Goal: Task Accomplishment & Management: Complete application form

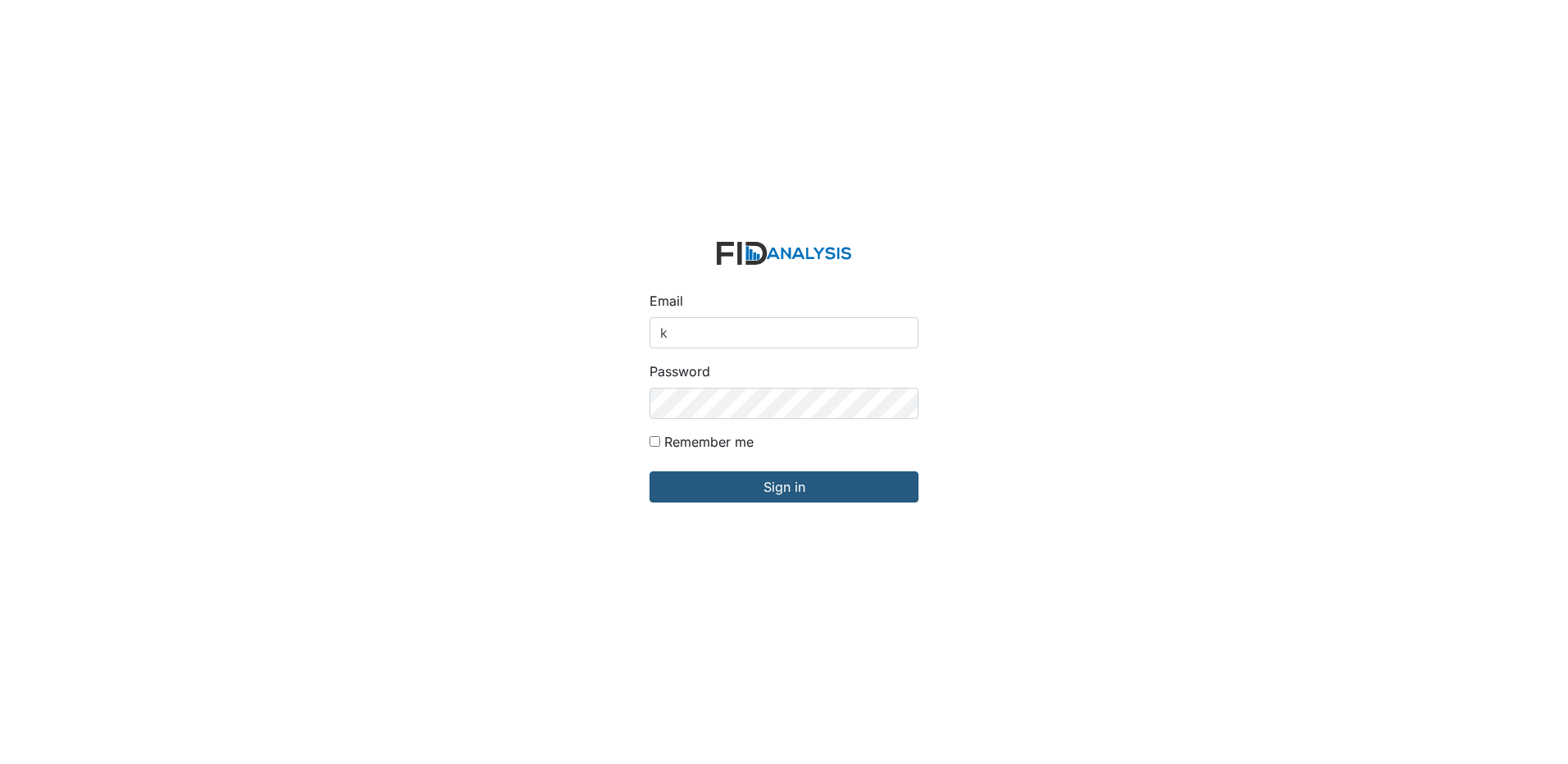
type input "kfleming@lifeincorporated.com"
click at [649, 471] on input "Sign in" at bounding box center [784, 487] width 269 height 31
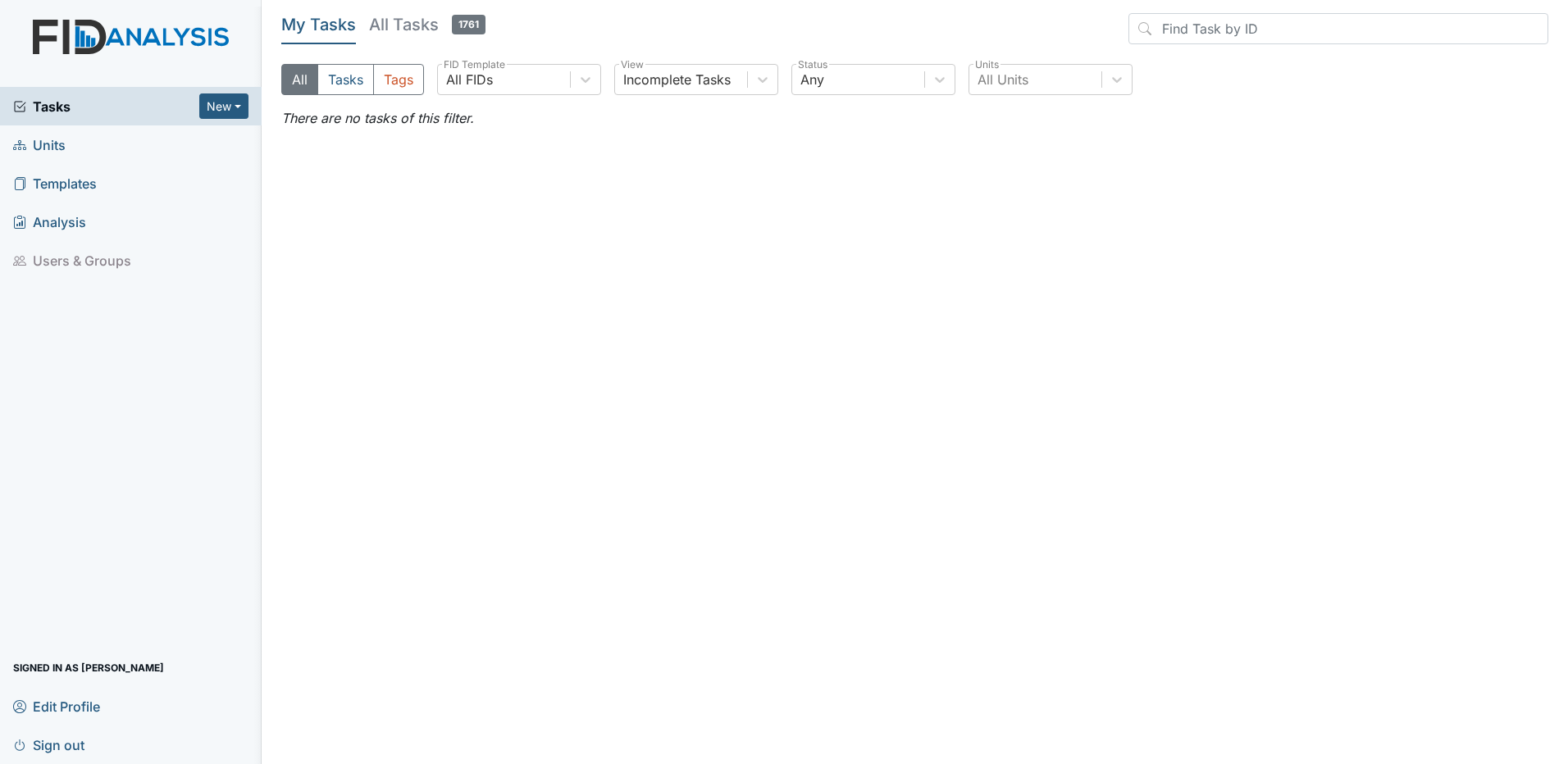
click at [70, 143] on link "Units" at bounding box center [131, 144] width 262 height 38
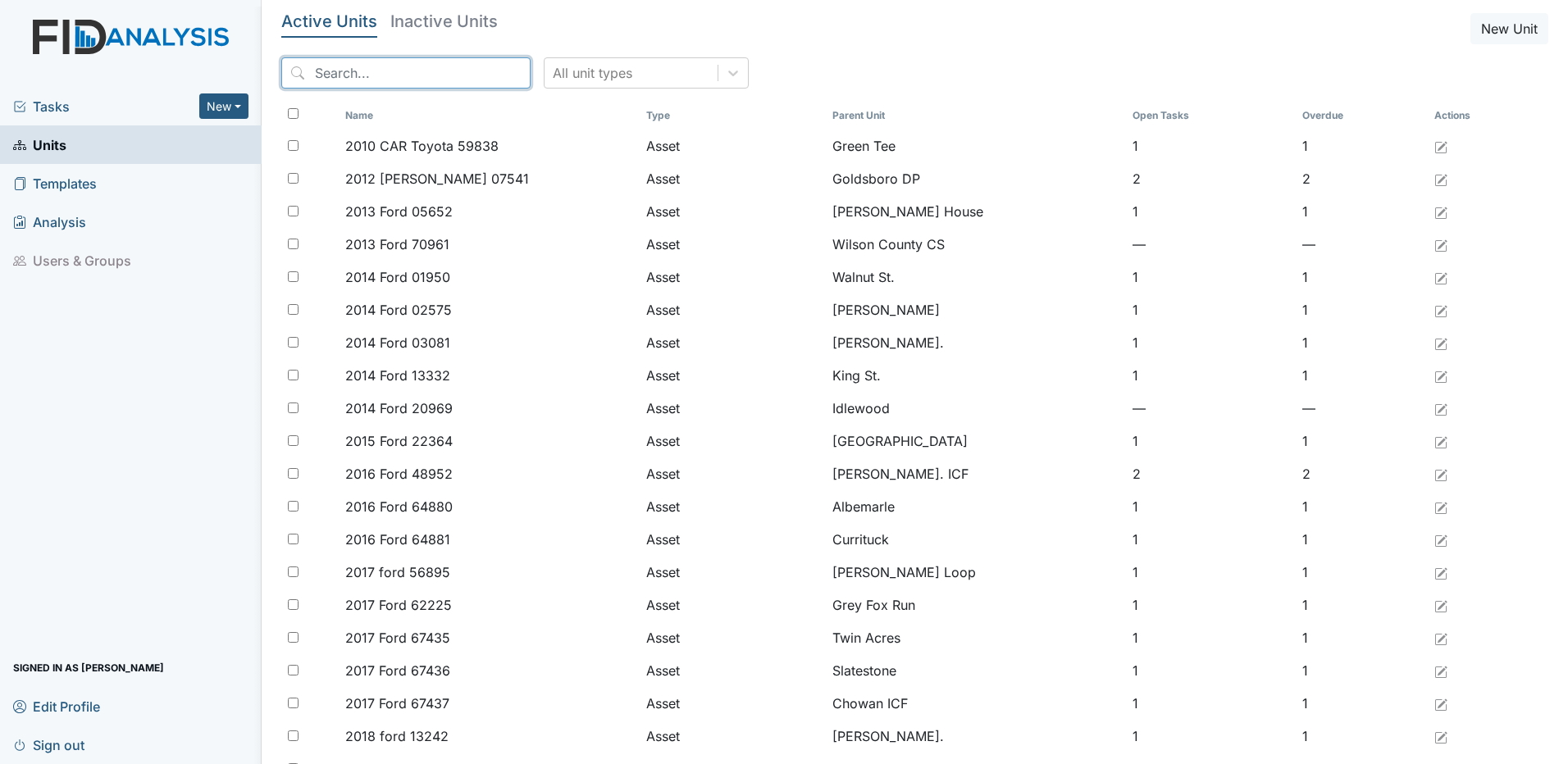
click at [429, 65] on input "search" at bounding box center [405, 73] width 249 height 31
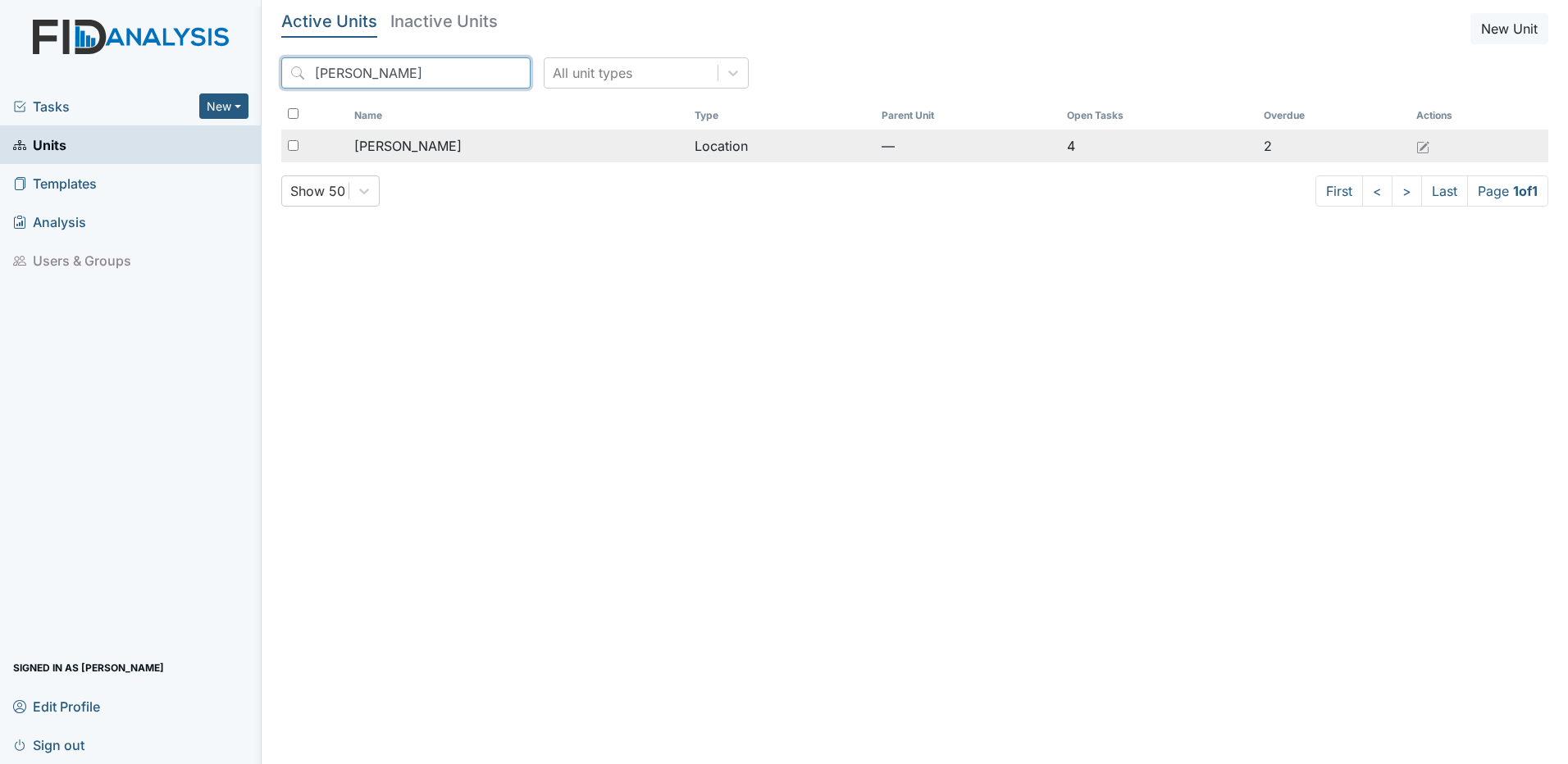
type input "leland"
click at [388, 147] on span "[PERSON_NAME]" at bounding box center [408, 146] width 108 height 19
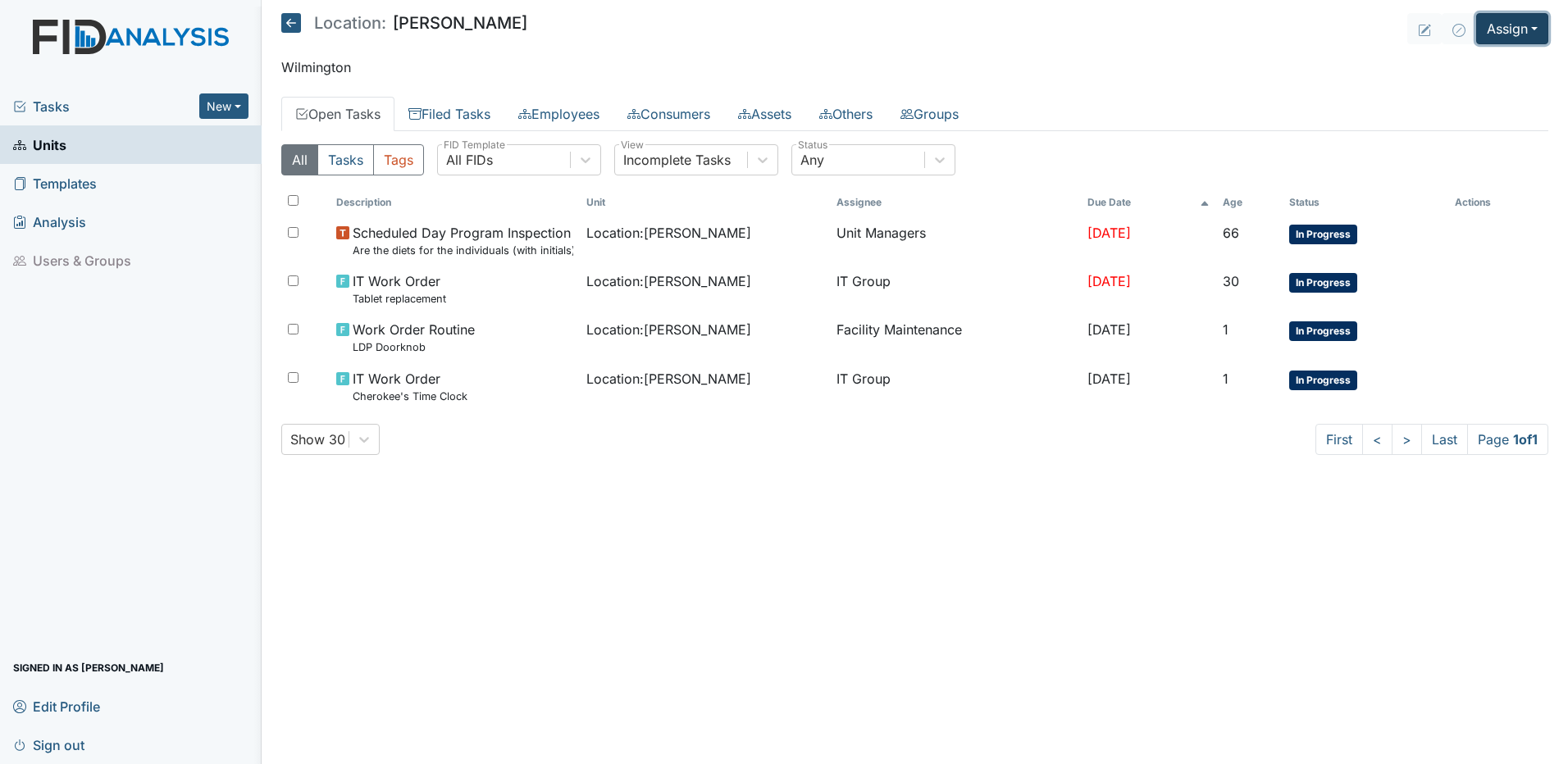
click at [1526, 35] on button "Assign" at bounding box center [1511, 29] width 72 height 31
click at [1458, 67] on link "Assign Form" at bounding box center [1472, 65] width 147 height 26
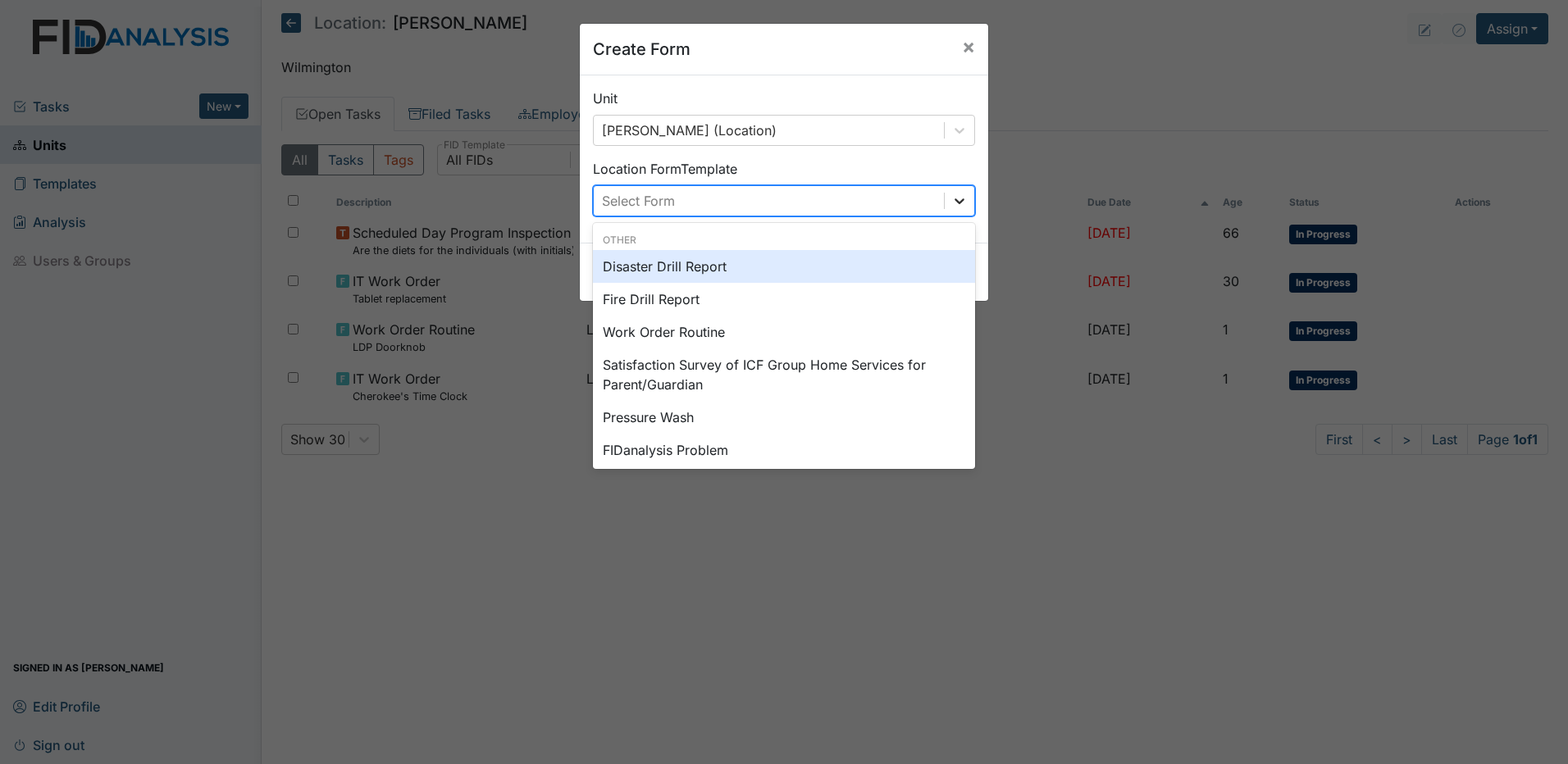
click at [952, 197] on icon at bounding box center [959, 200] width 16 height 16
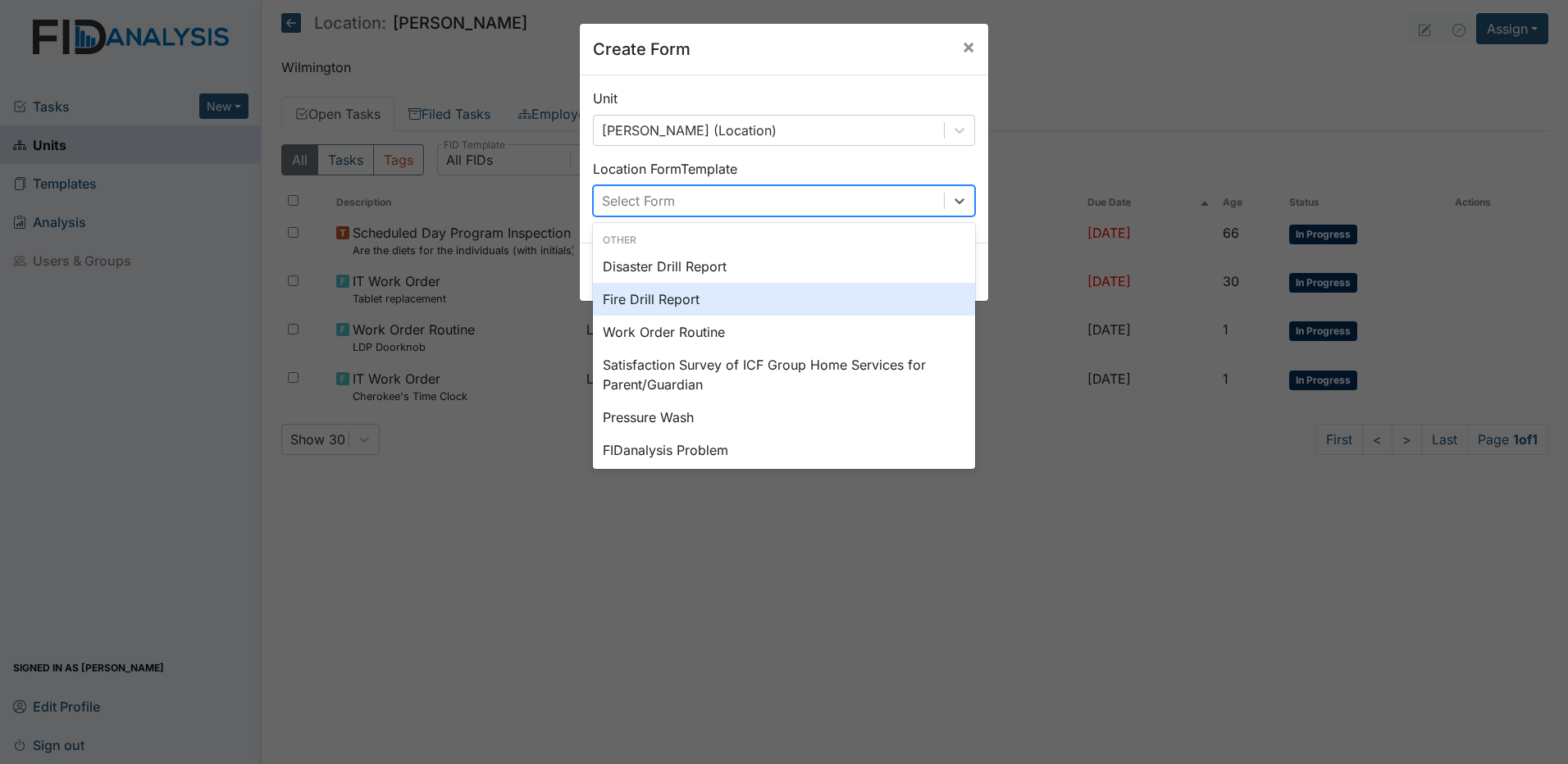
click at [689, 297] on div "Fire Drill Report" at bounding box center [783, 299] width 382 height 33
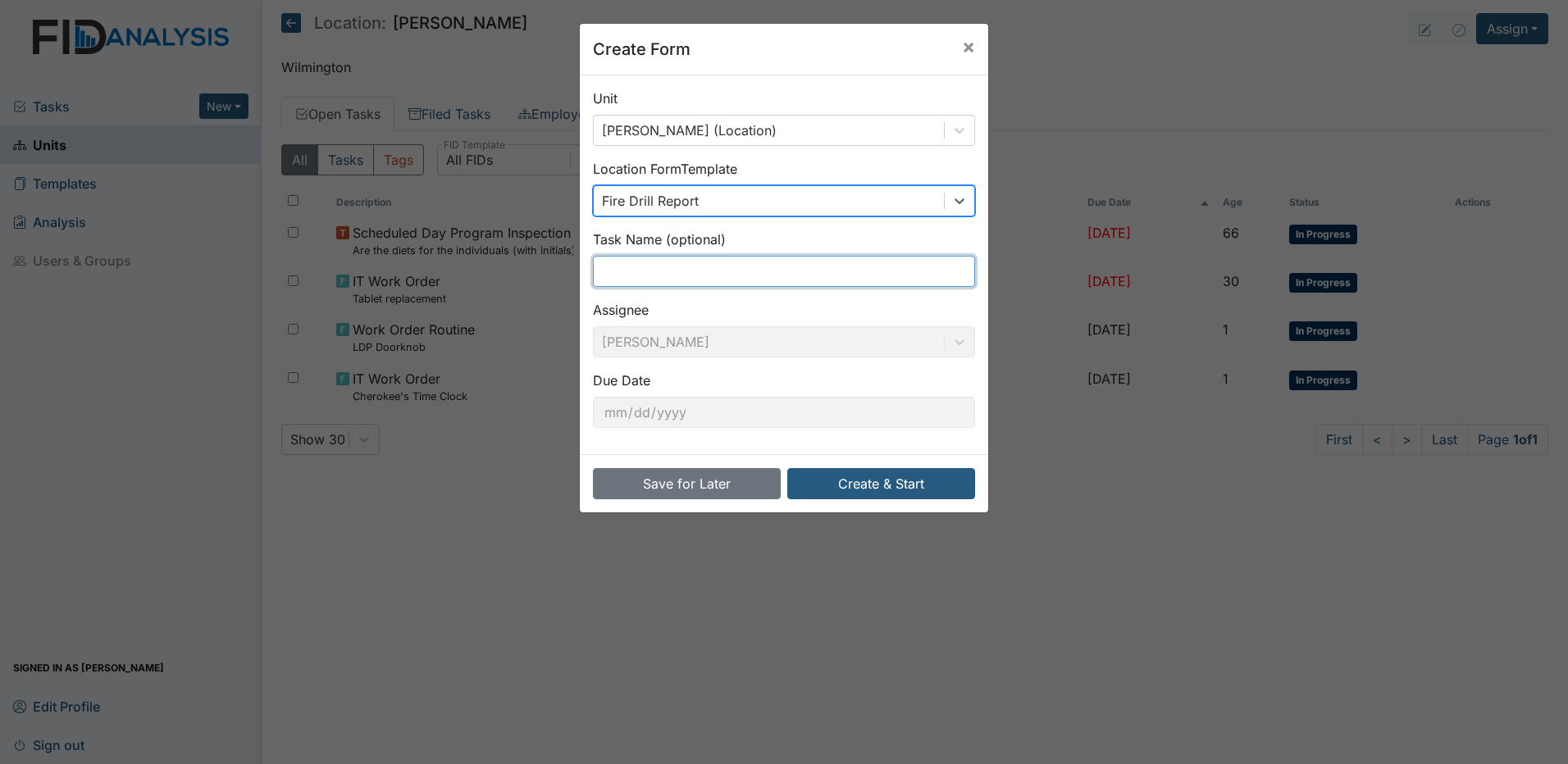
drag, startPoint x: 662, startPoint y: 274, endPoint x: 672, endPoint y: 268, distance: 11.7
click at [663, 272] on input "text" at bounding box center [783, 271] width 382 height 31
type input "LDP Fire Drill"
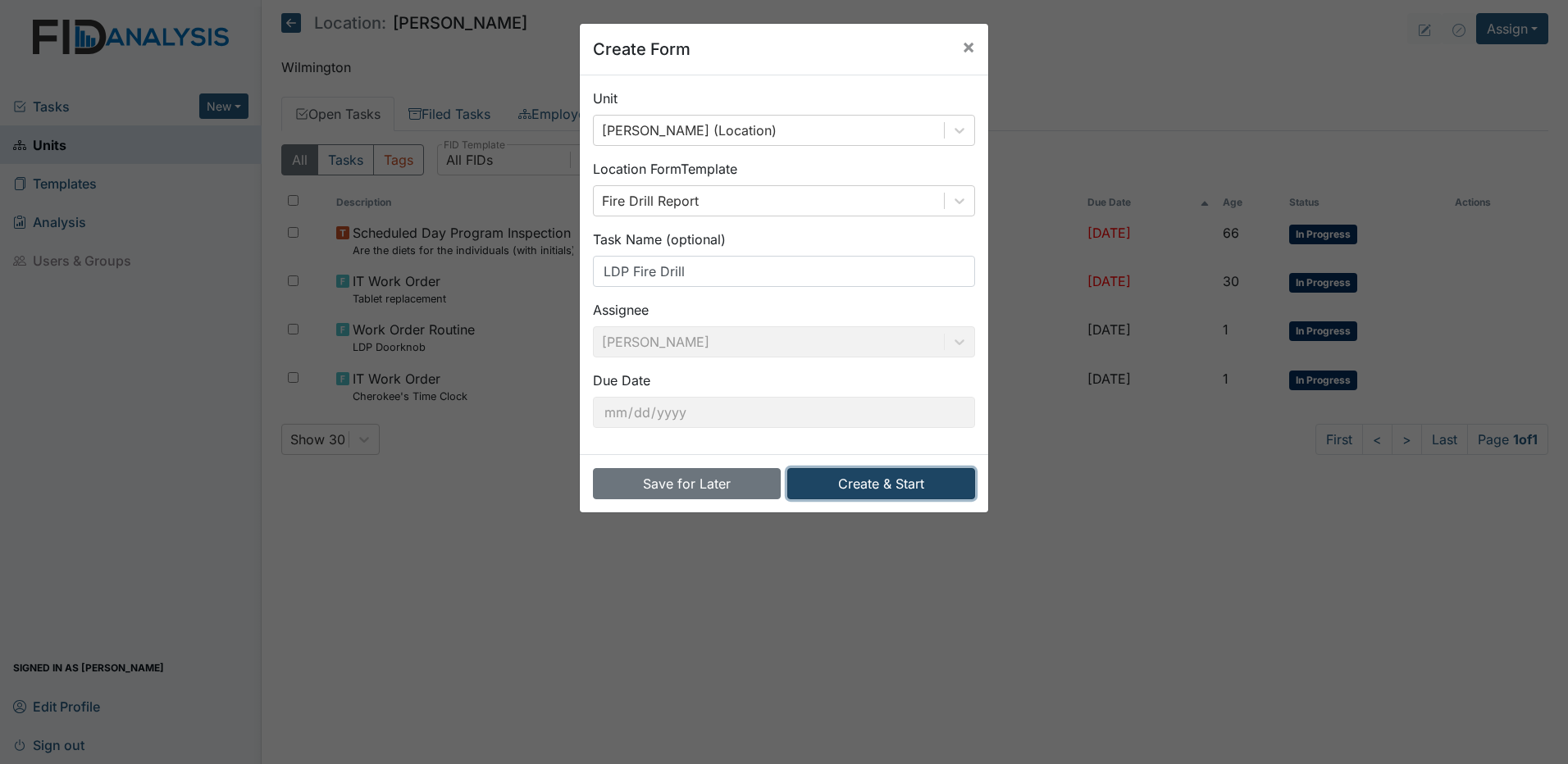
click at [898, 487] on button "Create & Start" at bounding box center [880, 484] width 188 height 31
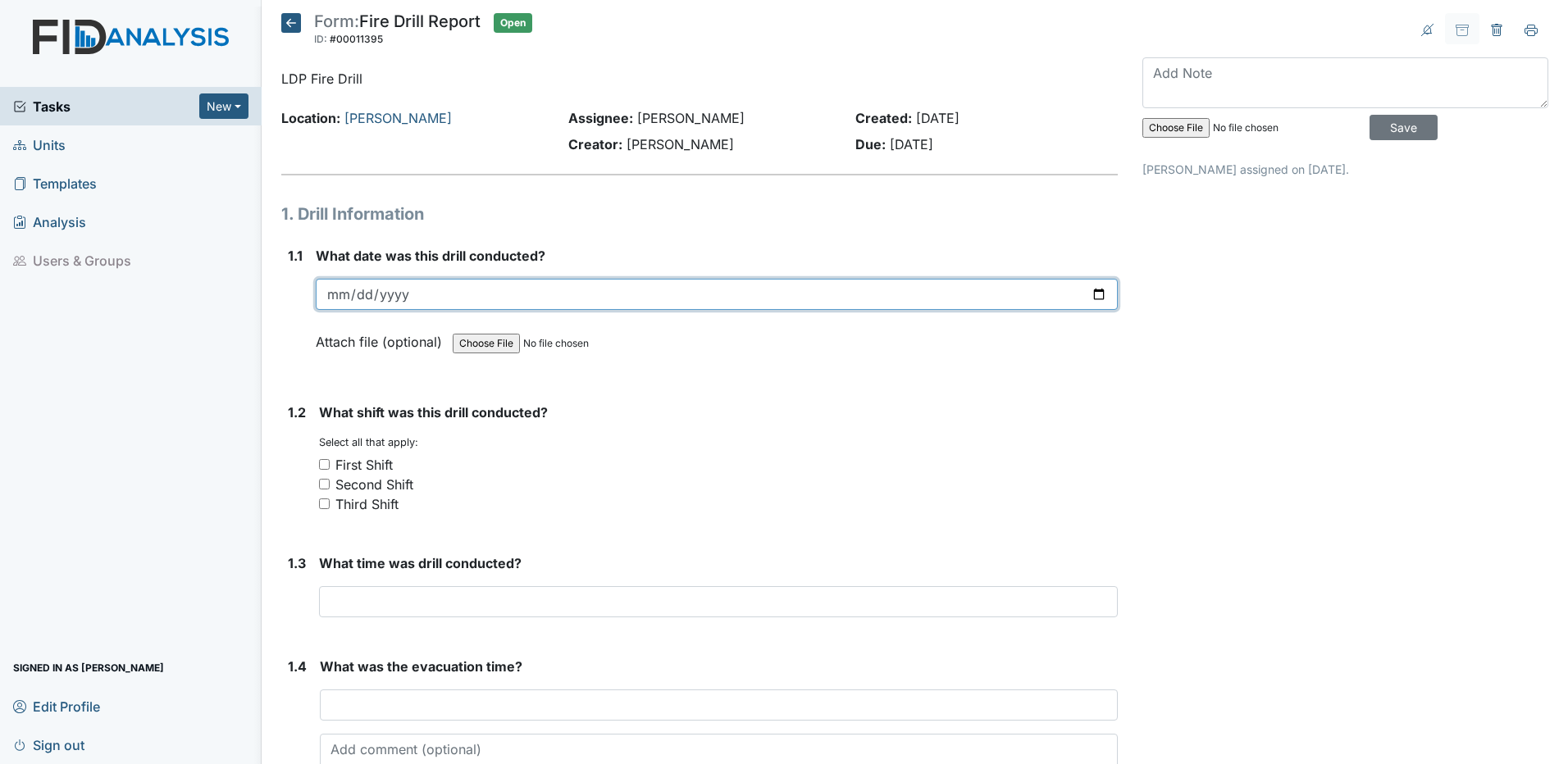
click at [327, 295] on input "date" at bounding box center [717, 294] width 802 height 31
type input "[DATE]"
click at [718, 481] on div "Second Shift" at bounding box center [719, 485] width 798 height 19
click at [324, 464] on input "First Shift" at bounding box center [324, 464] width 11 height 11
checkbox input "true"
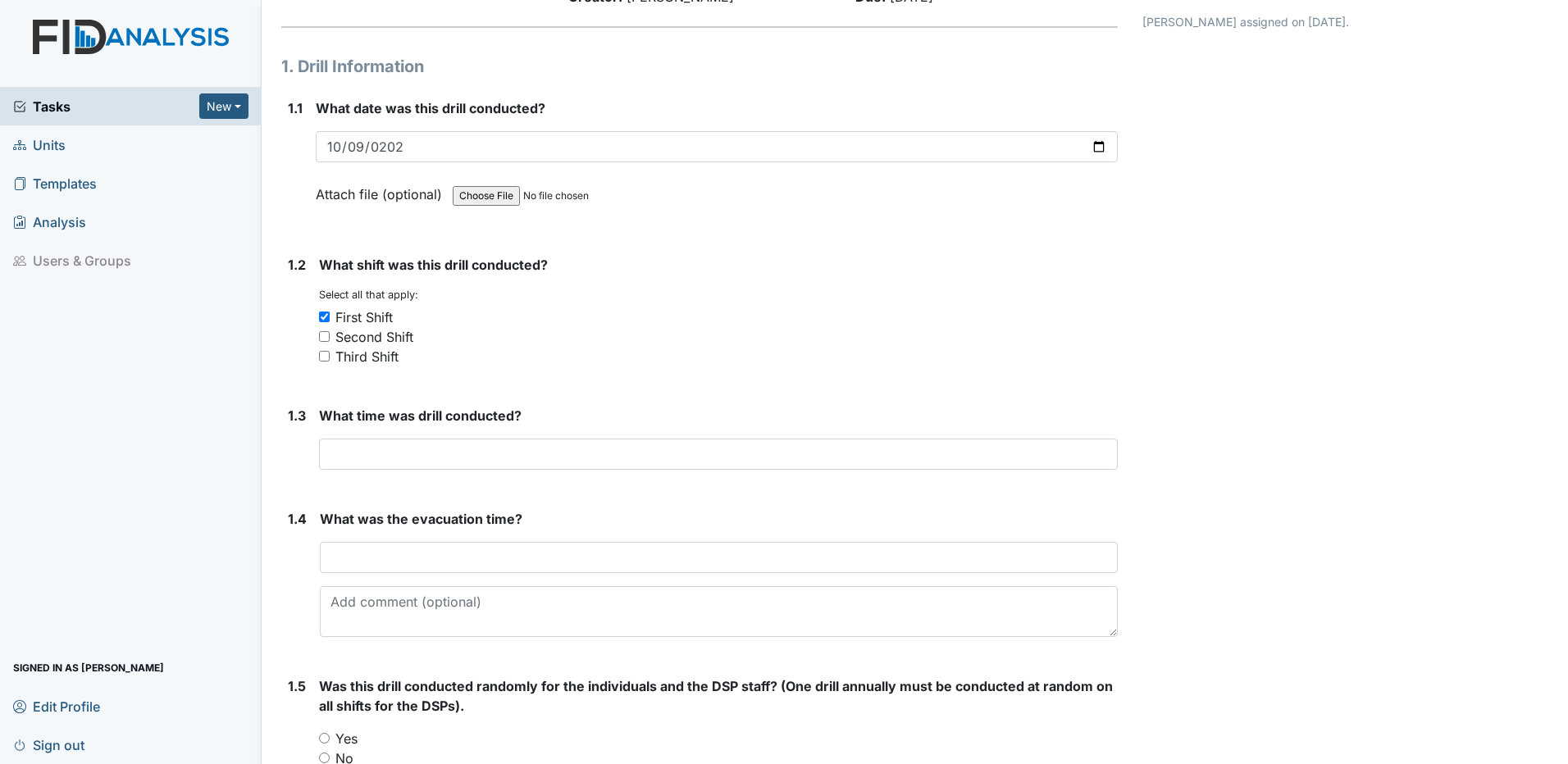
scroll to position [164, 0]
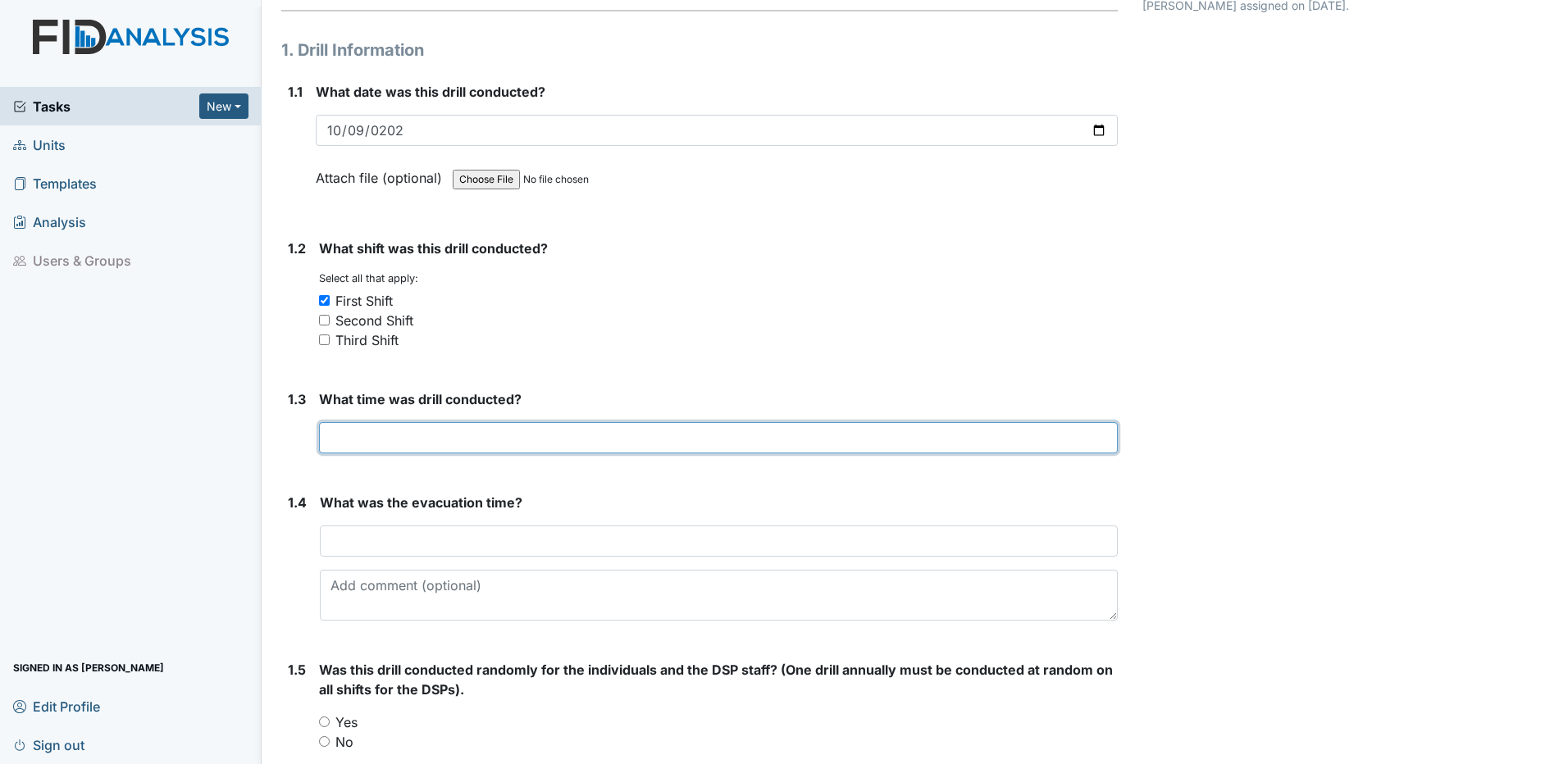
drag, startPoint x: 352, startPoint y: 441, endPoint x: 527, endPoint y: 426, distance: 175.6
click at [356, 441] on input "text" at bounding box center [719, 438] width 798 height 31
click at [350, 437] on input "1:51pm" at bounding box center [719, 438] width 798 height 31
type input "1:51 pm"
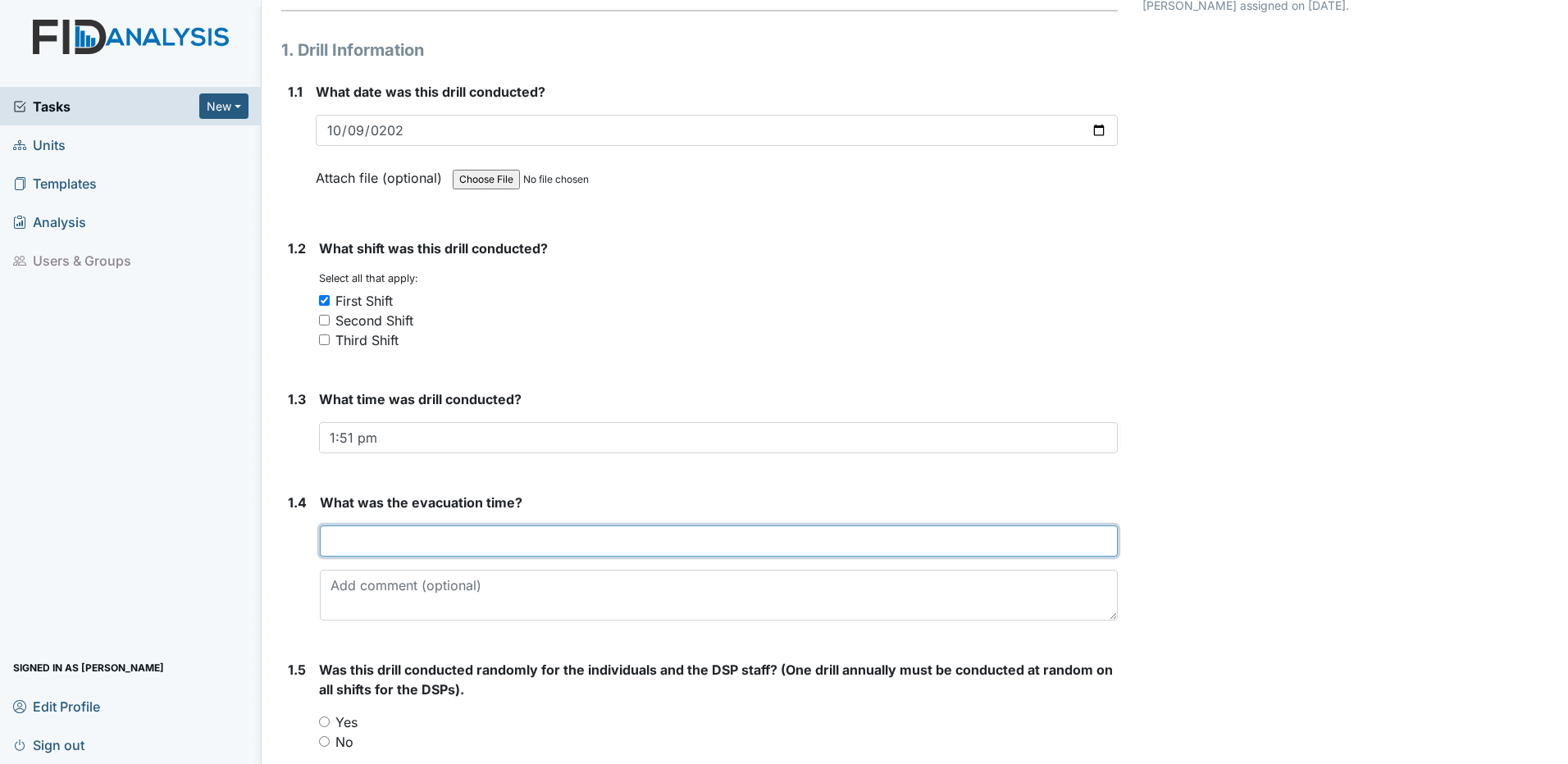
click at [692, 541] on input "text" at bounding box center [718, 541] width 797 height 31
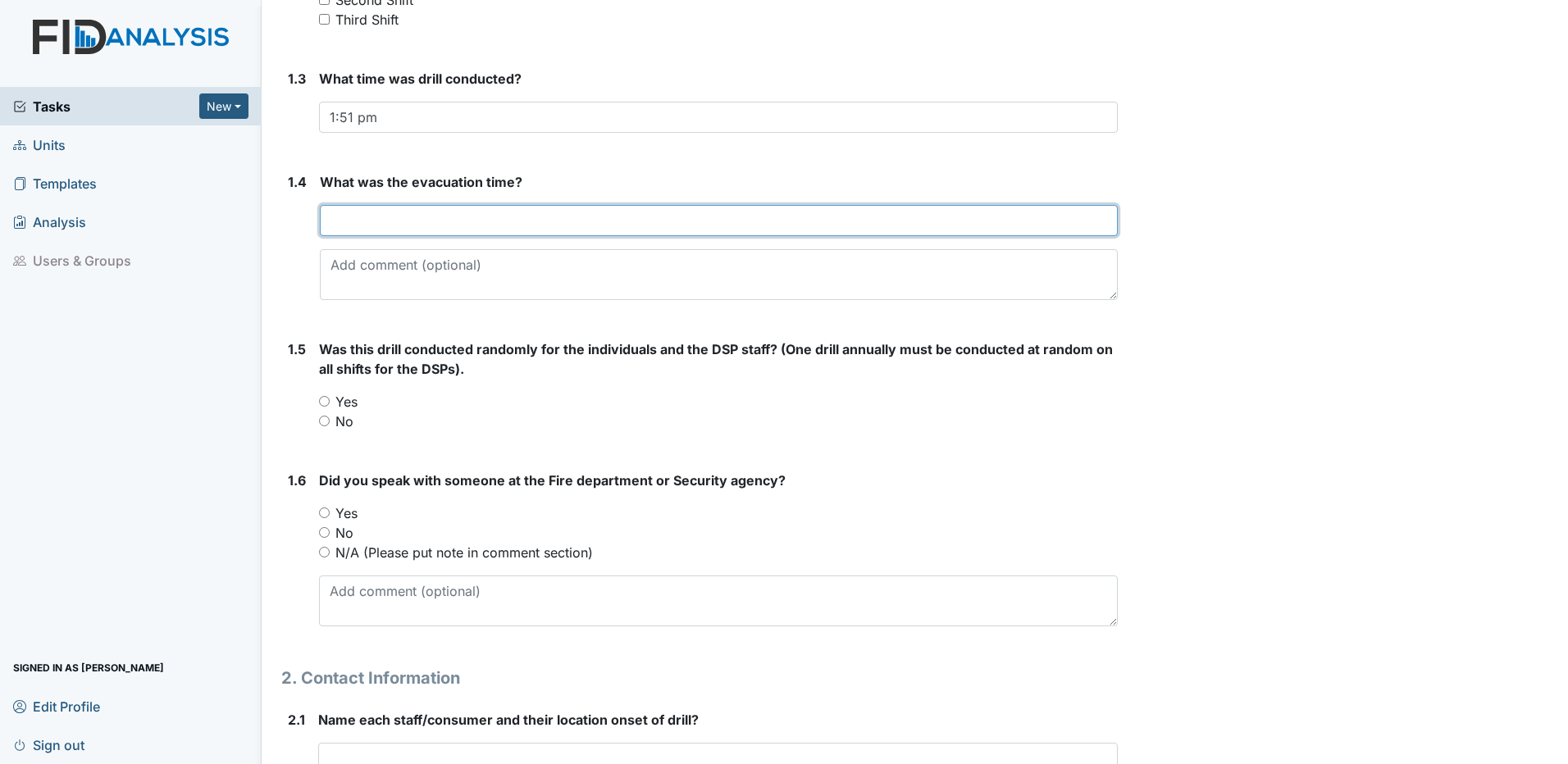
scroll to position [492, 0]
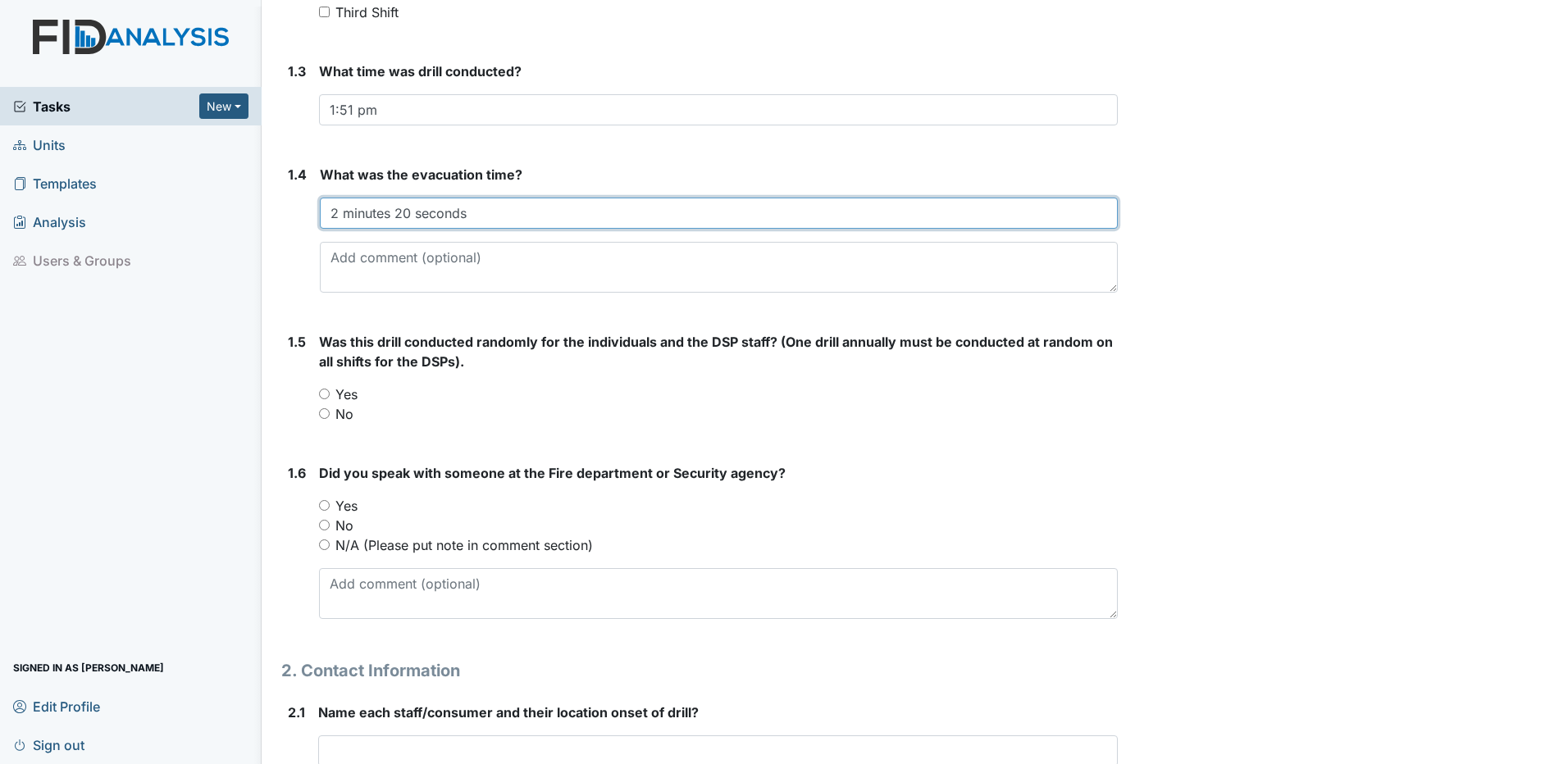
type input "2 minutes 20 seconds"
click at [320, 395] on input "Yes" at bounding box center [324, 394] width 11 height 11
radio input "true"
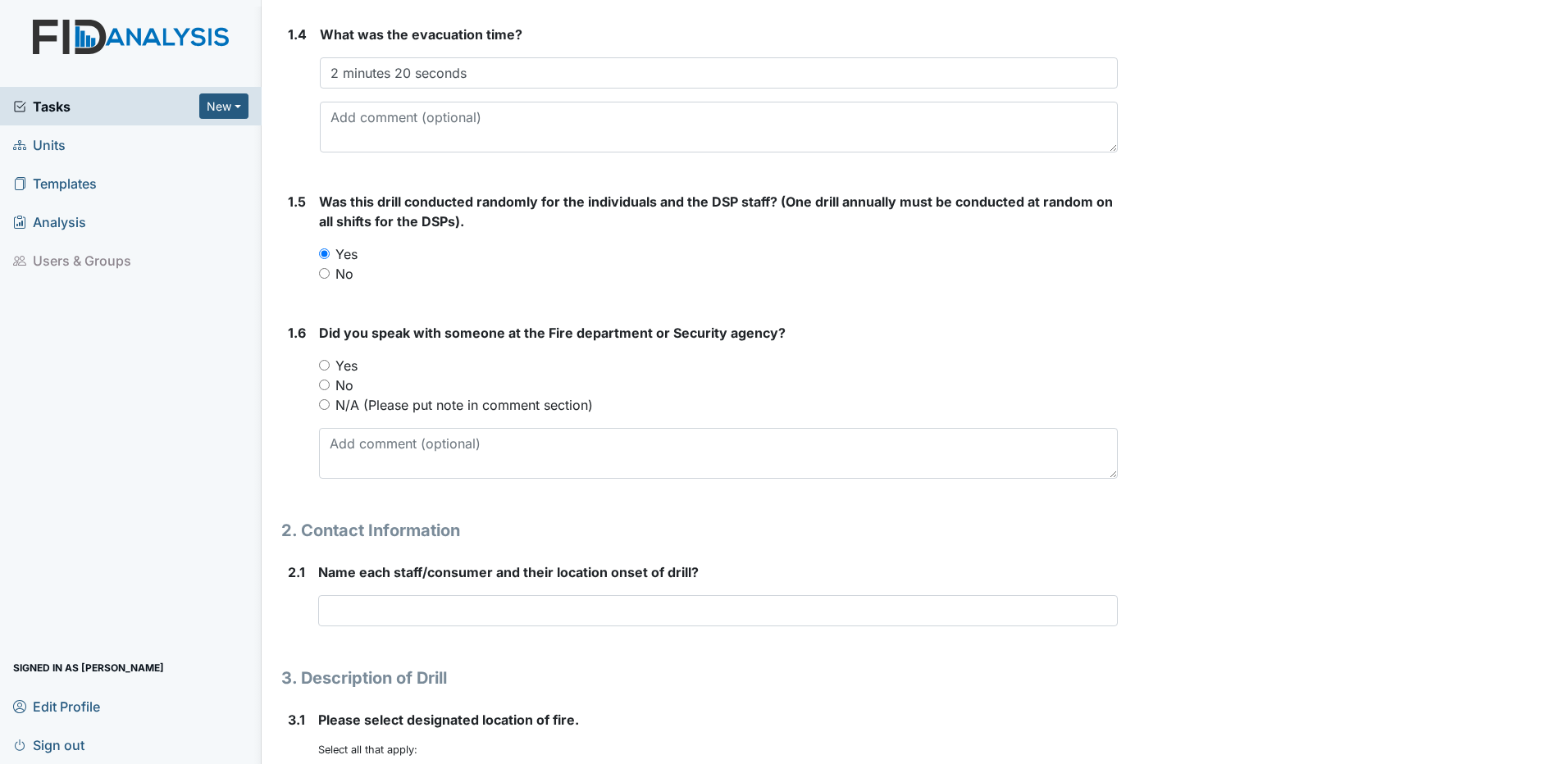
scroll to position [656, 0]
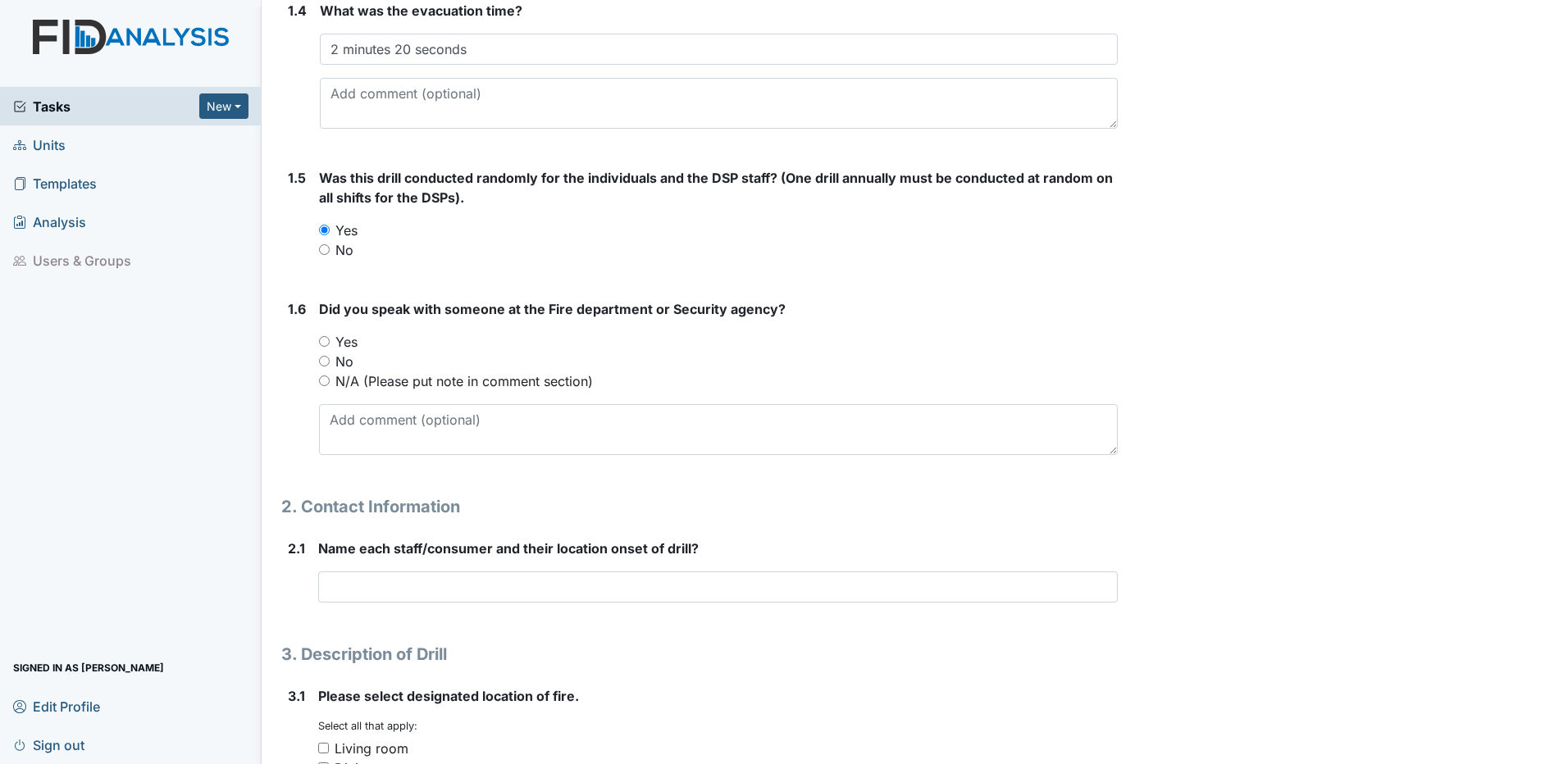
click at [323, 381] on input "N/A (Please put note in comment section)" at bounding box center [324, 380] width 11 height 11
radio input "true"
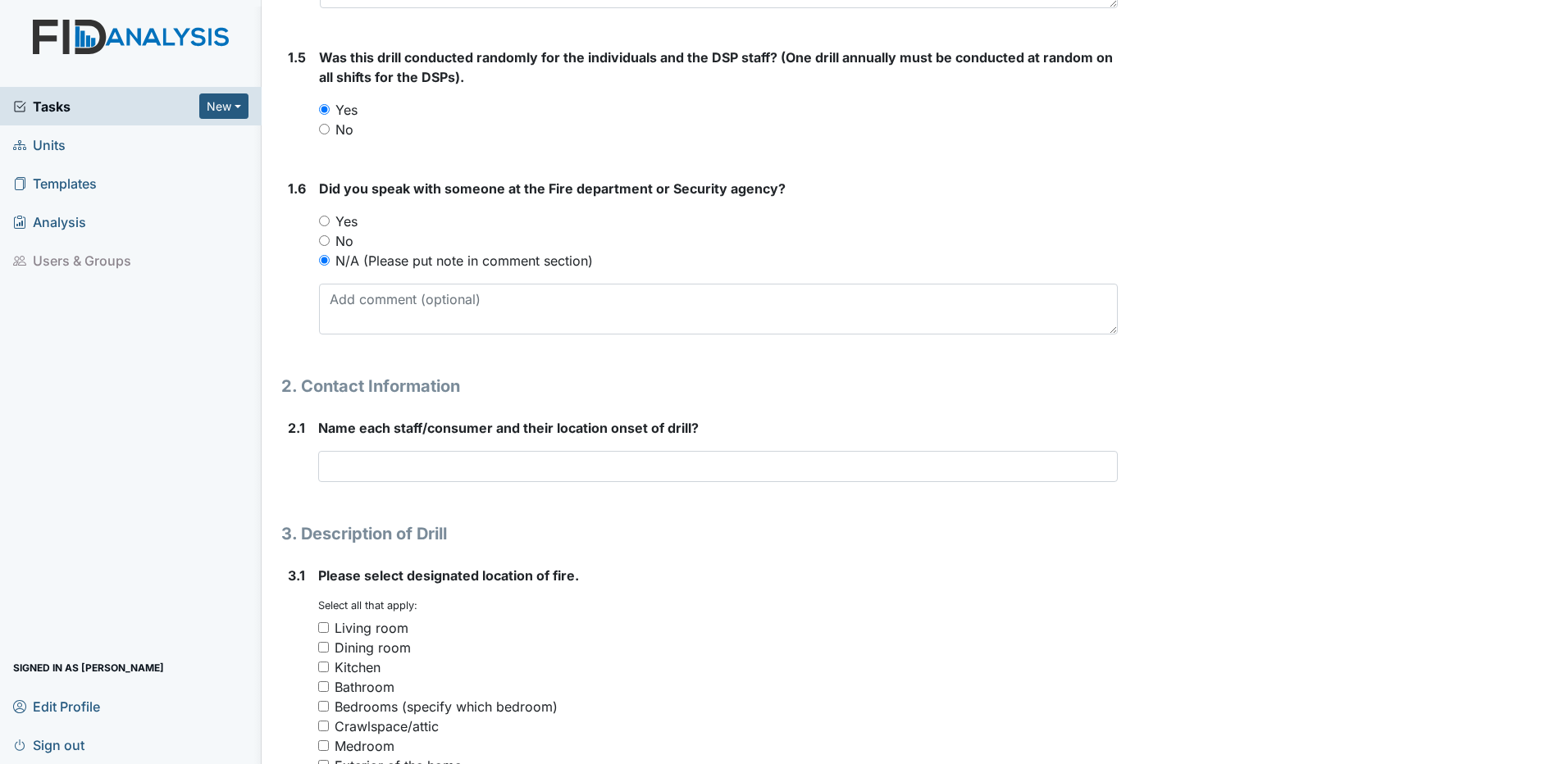
scroll to position [820, 0]
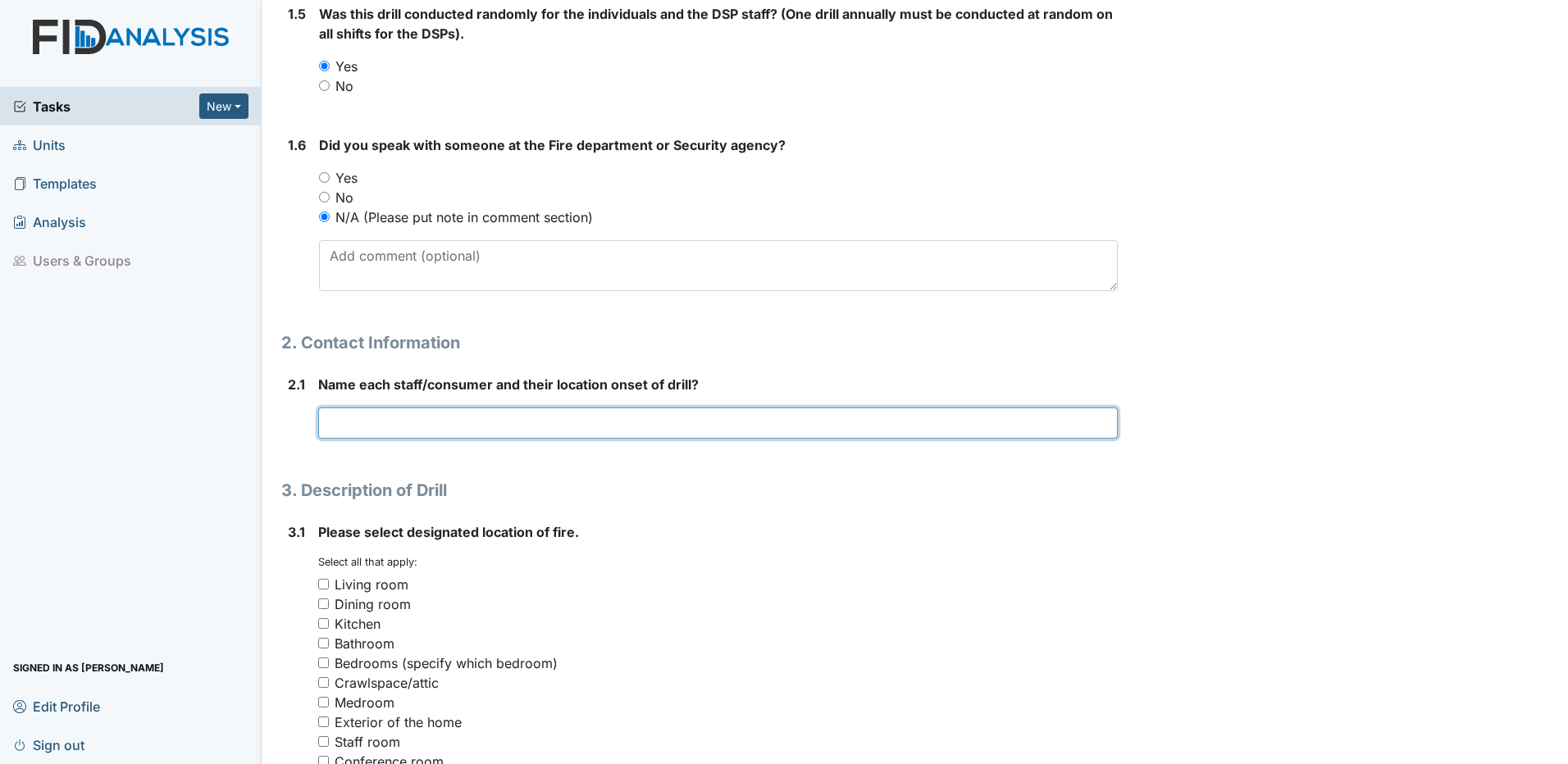
click at [328, 424] on input "text" at bounding box center [718, 423] width 799 height 31
type input "K"
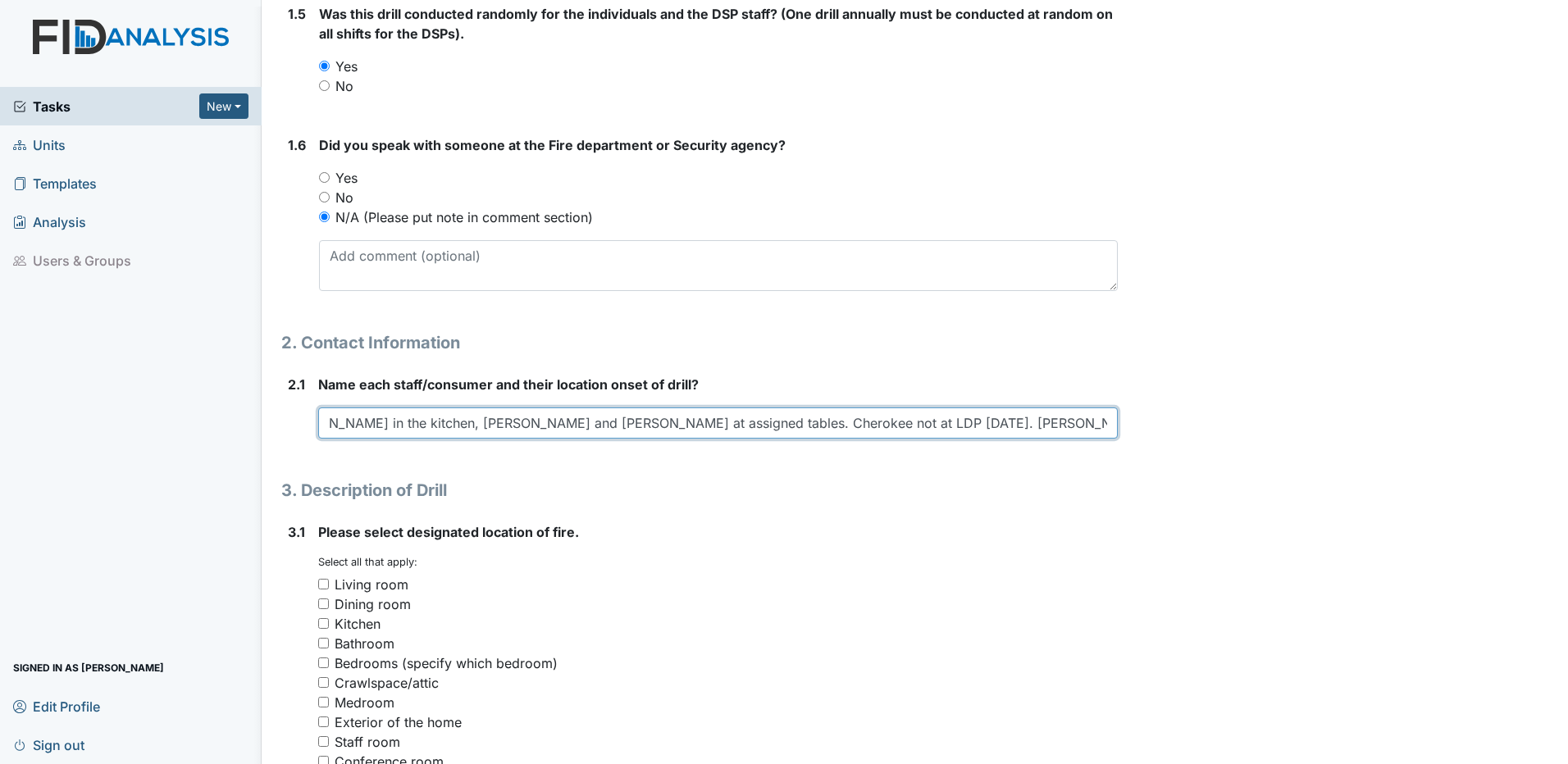
scroll to position [0, 530]
click at [993, 421] on input "Jim in his office. Kim at the computer room door. Angela in the kitchen, Tina a…" at bounding box center [718, 423] width 799 height 31
click at [724, 425] on input "Jim in his office. Kim at the computer room door. Angela in the kitchen, Tina a…" at bounding box center [718, 423] width 799 height 31
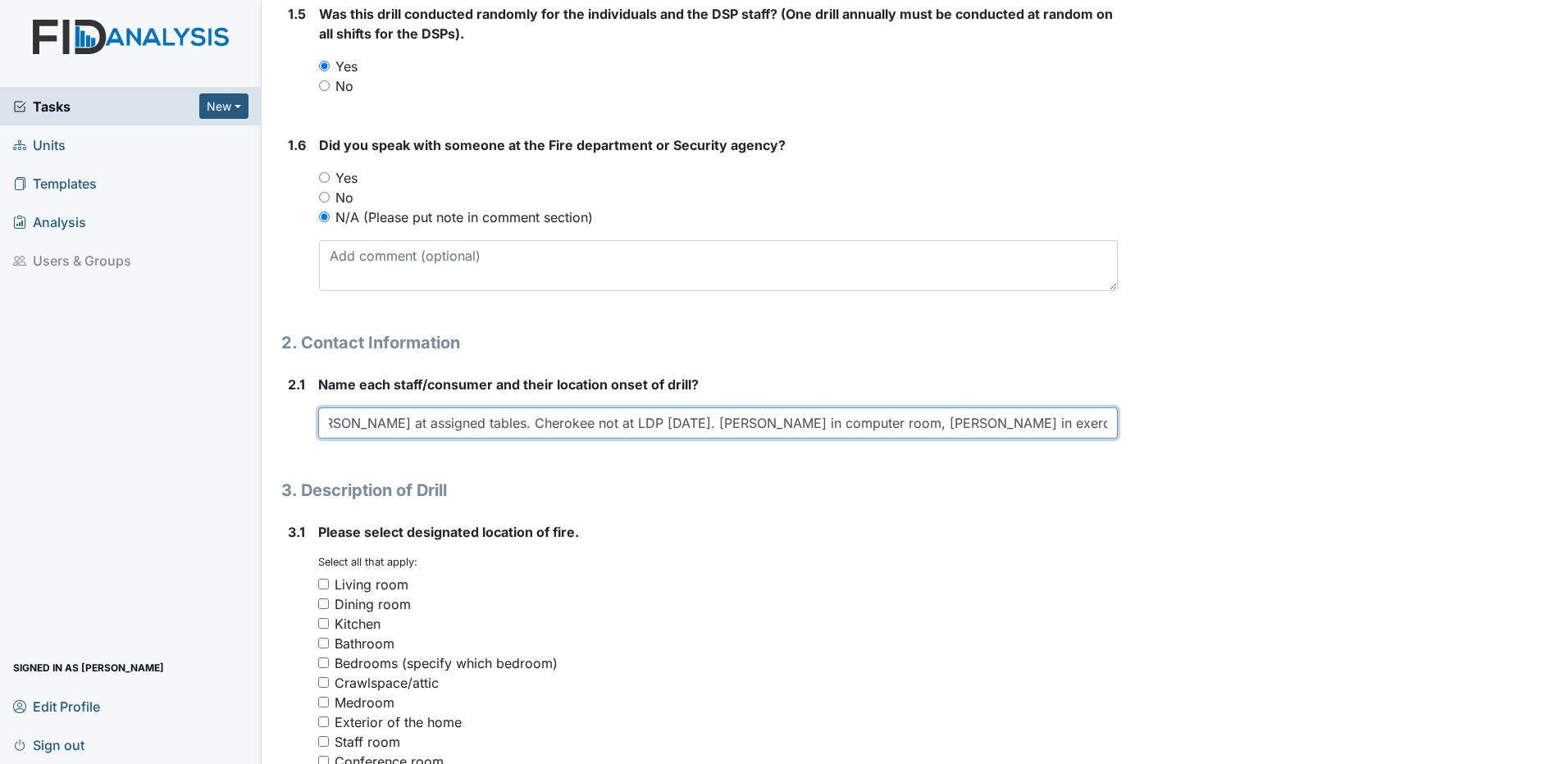
click at [973, 420] on input "Jim in his office. Kim at the computer room door. Angela in the kitchen, Tina a…" at bounding box center [718, 423] width 799 height 31
type input "Jim in his office. Kim at the computer room door. Angela in the kitchen, Tina a…"
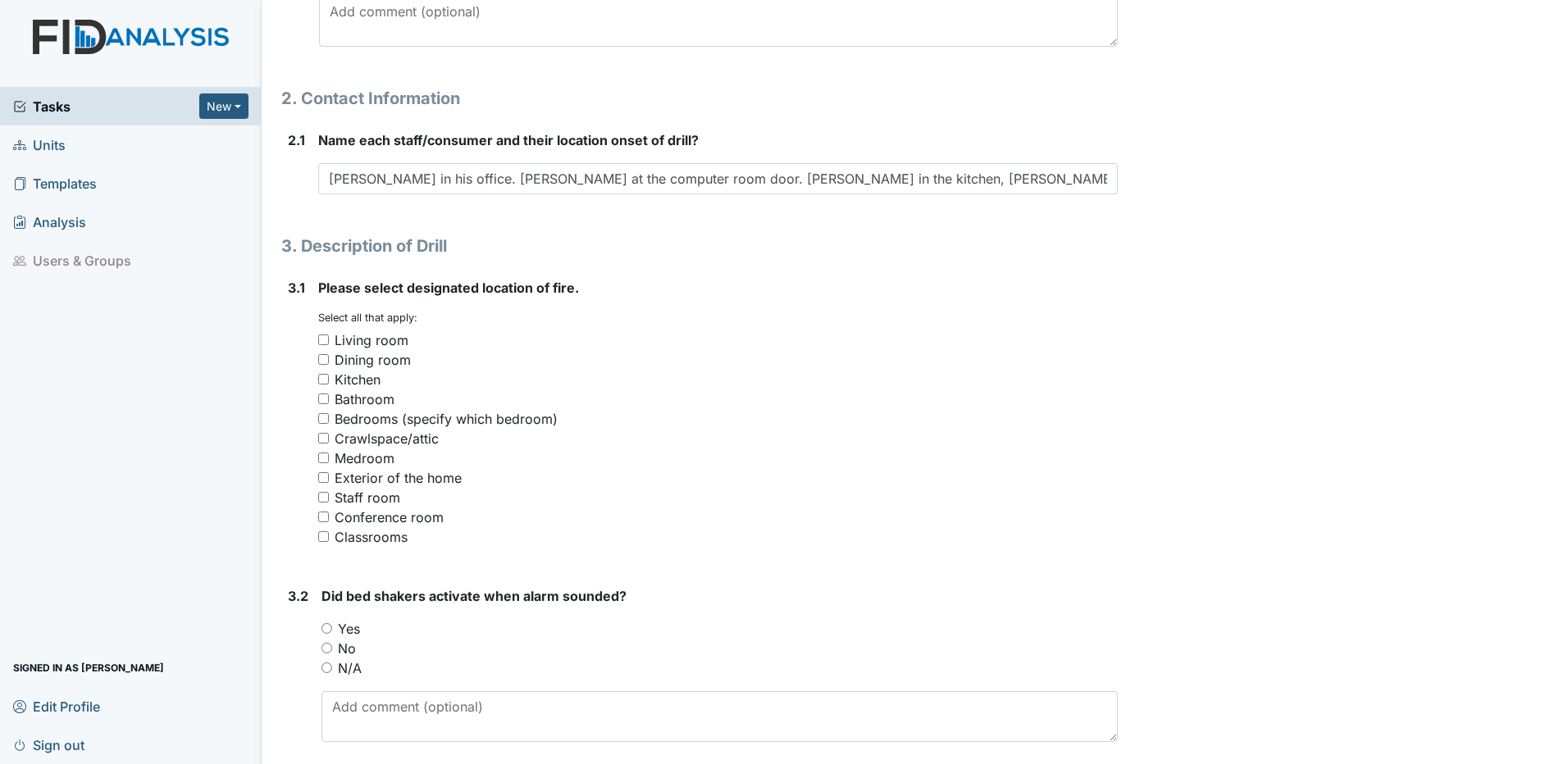
scroll to position [1066, 0]
click at [323, 455] on input "Medroom" at bounding box center [323, 456] width 11 height 11
checkbox input "true"
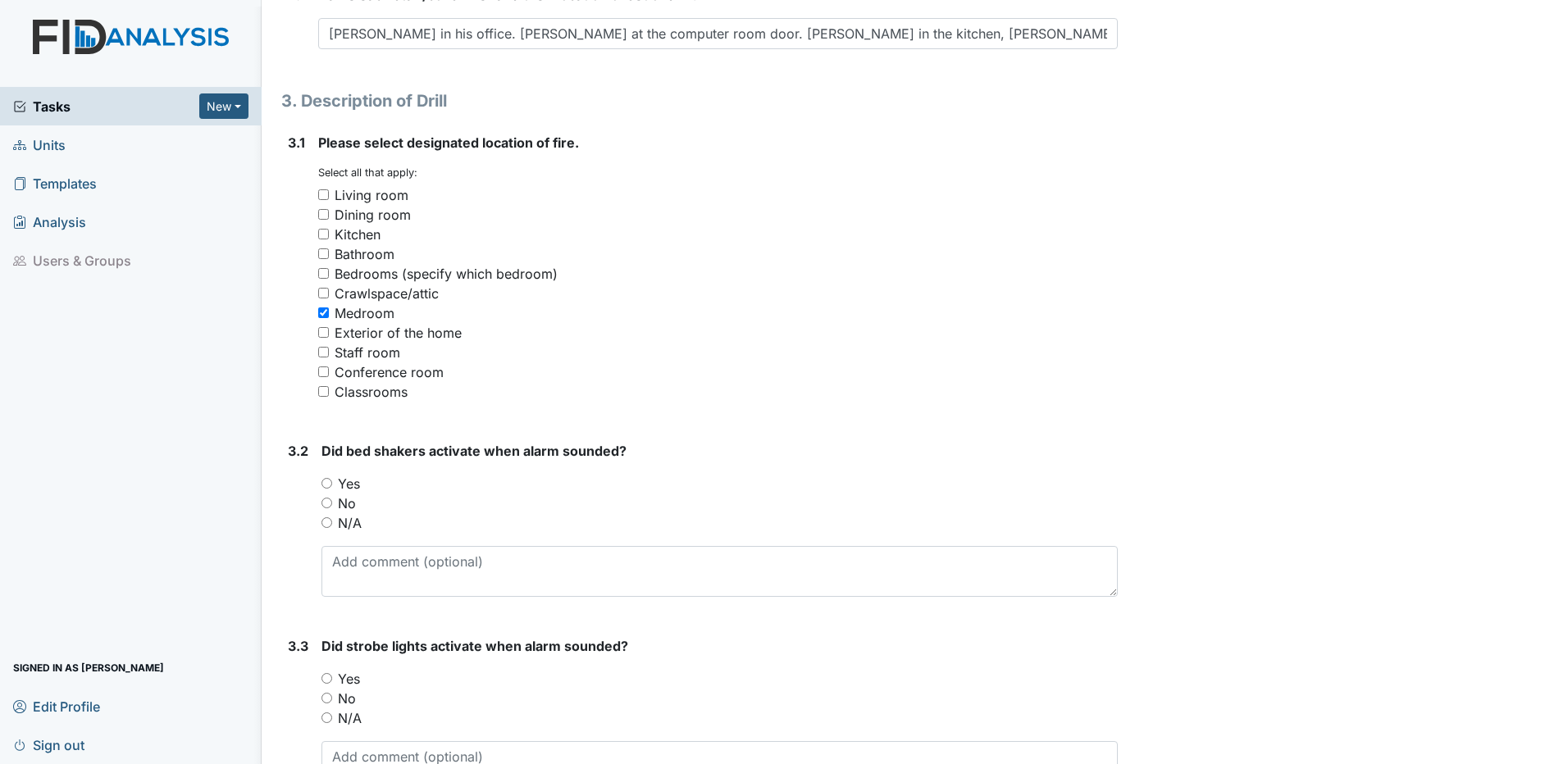
scroll to position [1312, 0]
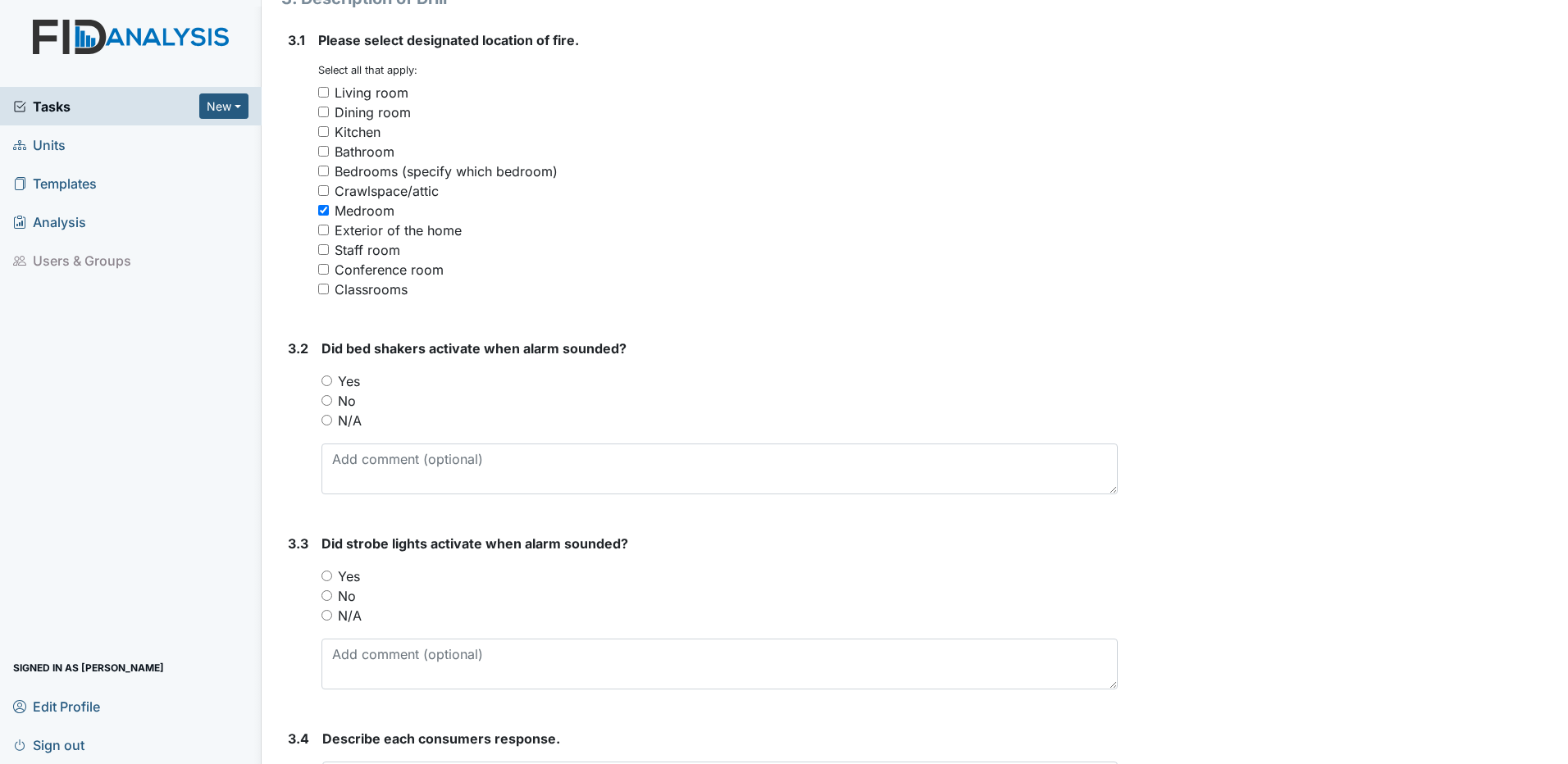
click at [325, 420] on input "N/A" at bounding box center [326, 420] width 11 height 11
radio input "true"
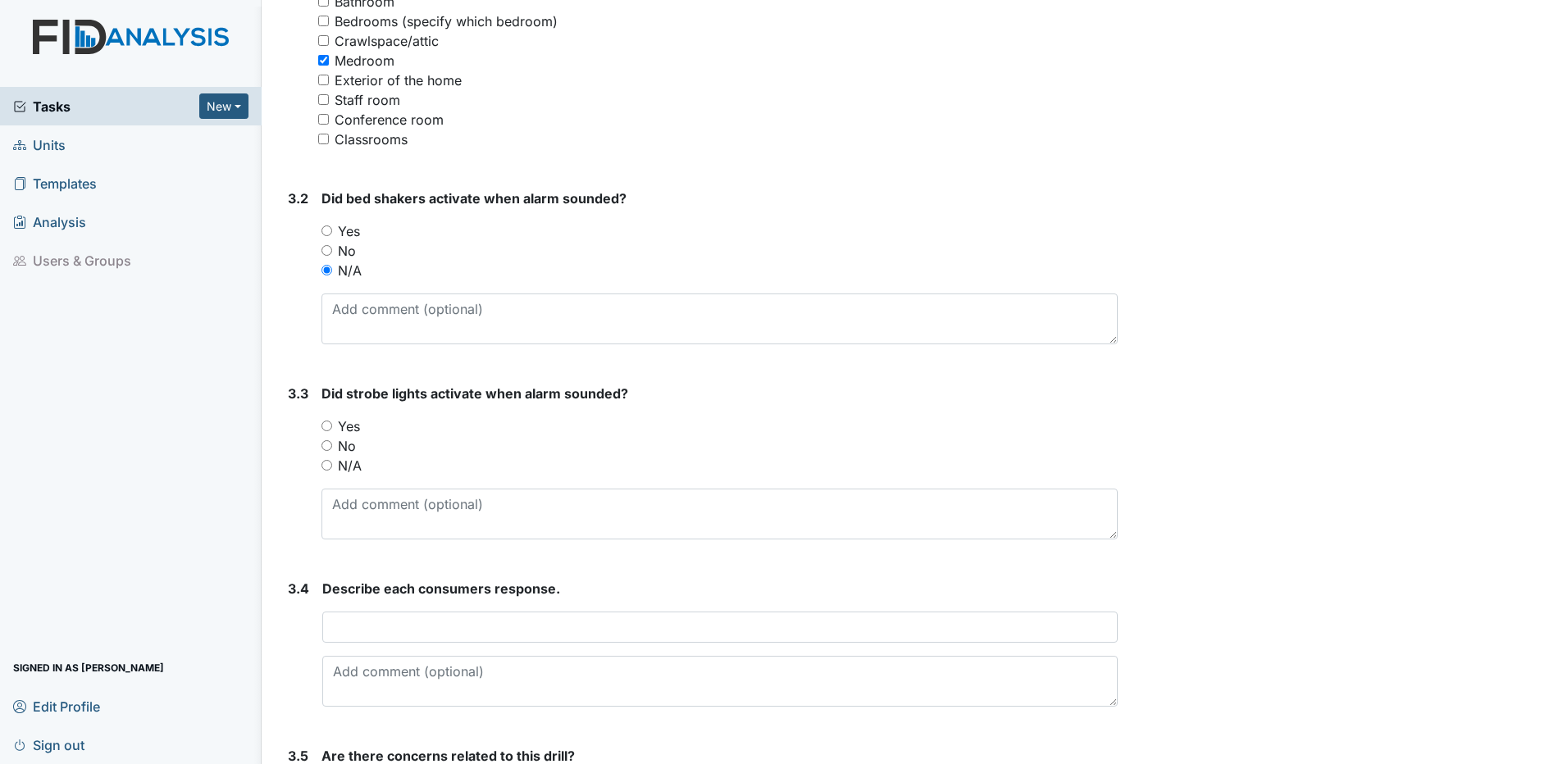
scroll to position [1476, 0]
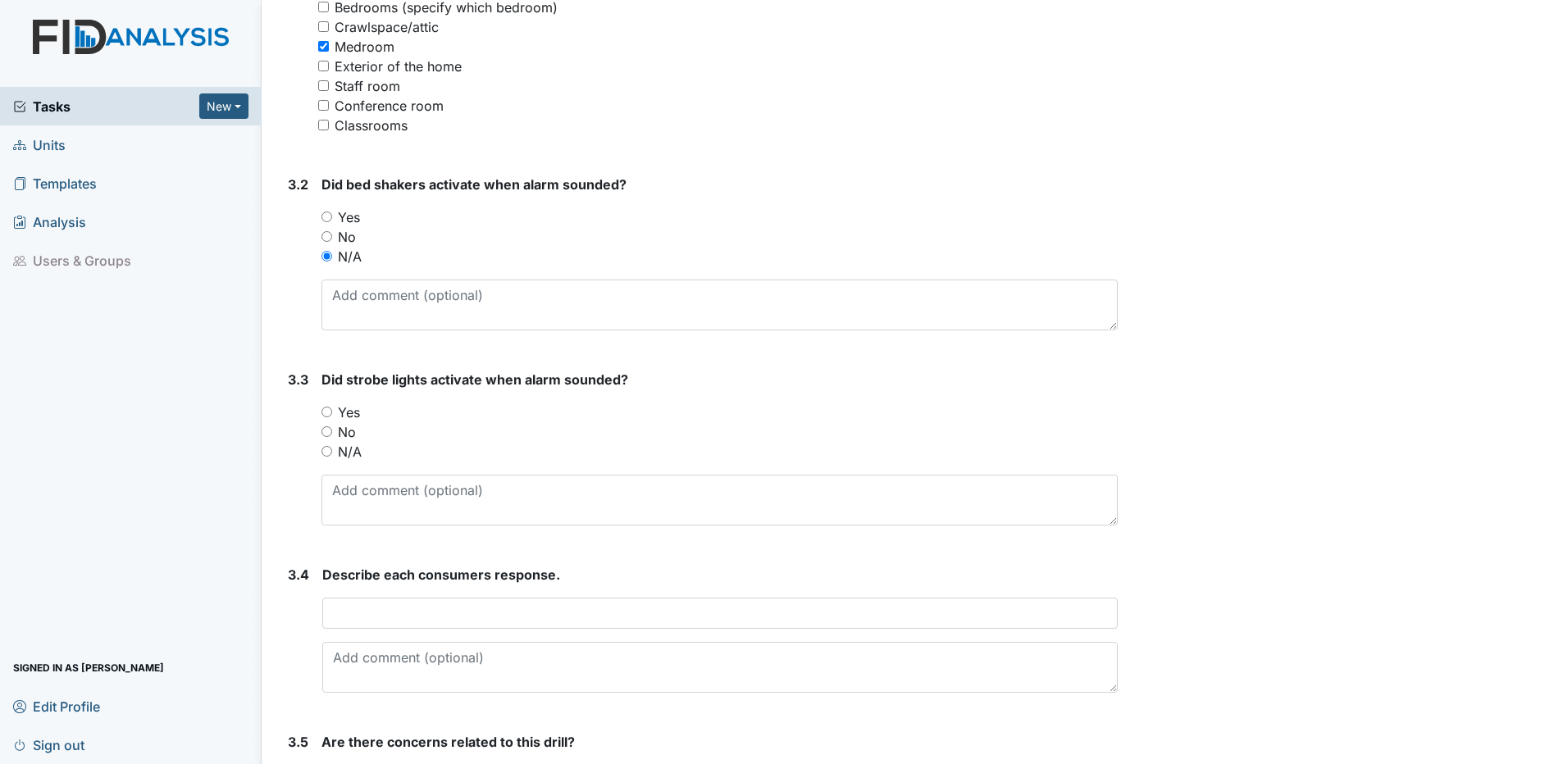
click at [327, 453] on input "N/A" at bounding box center [326, 451] width 11 height 11
radio input "true"
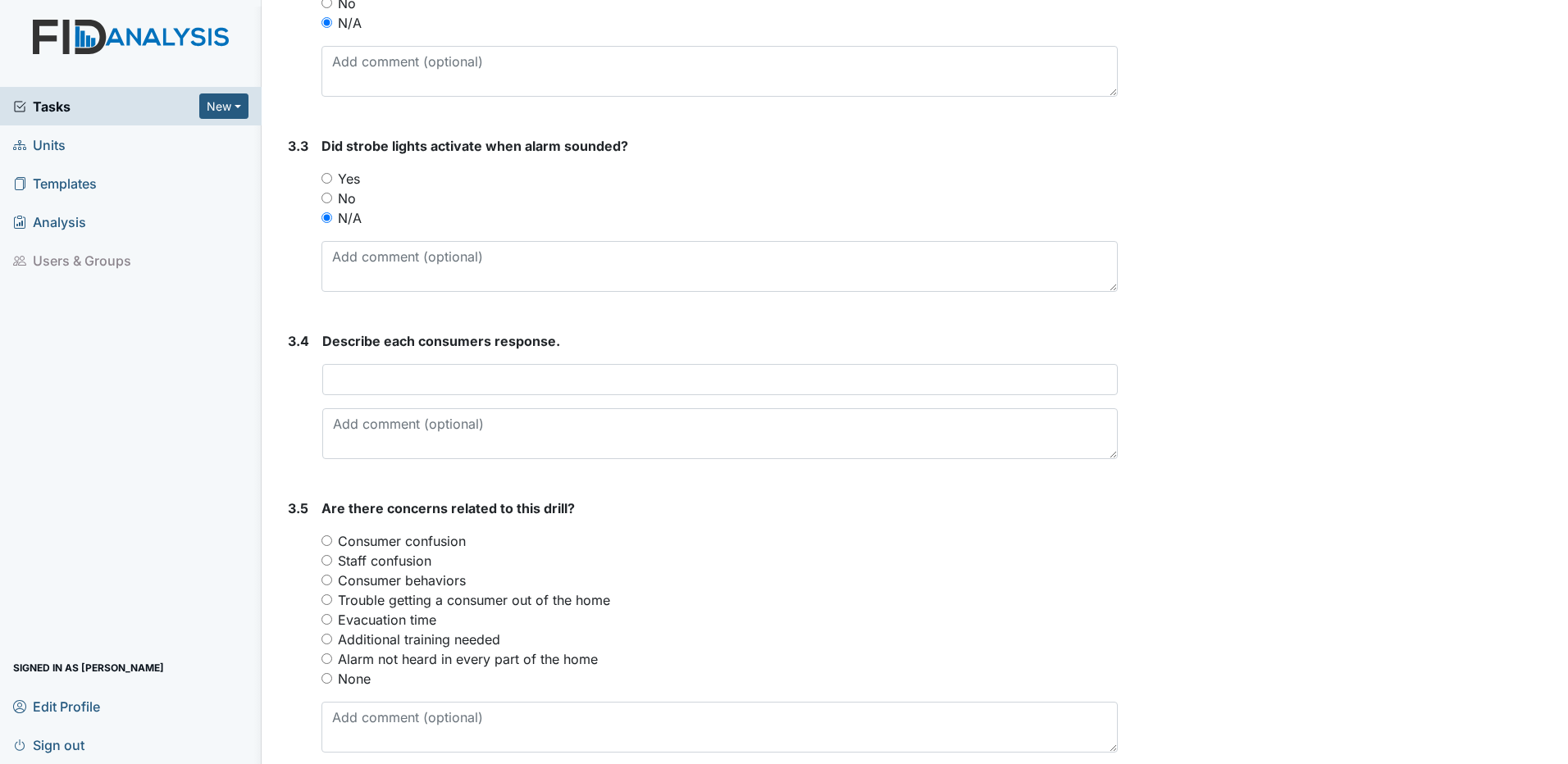
scroll to position [1722, 0]
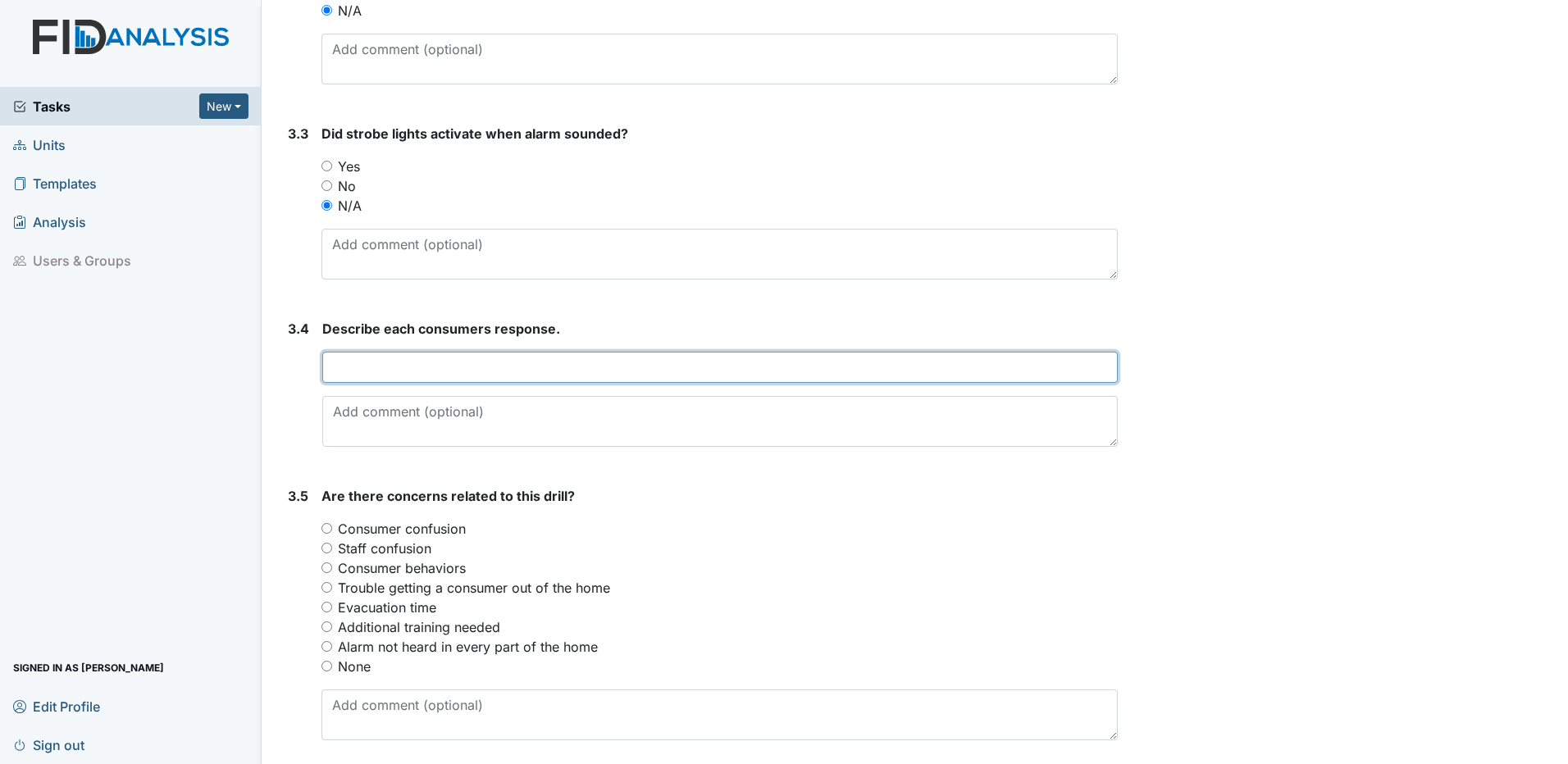
click at [327, 367] on input "text" at bounding box center [720, 368] width 796 height 31
type input "Nancy plugged her ears, Angie fussed because she was in the restroom, Sharon wo…"
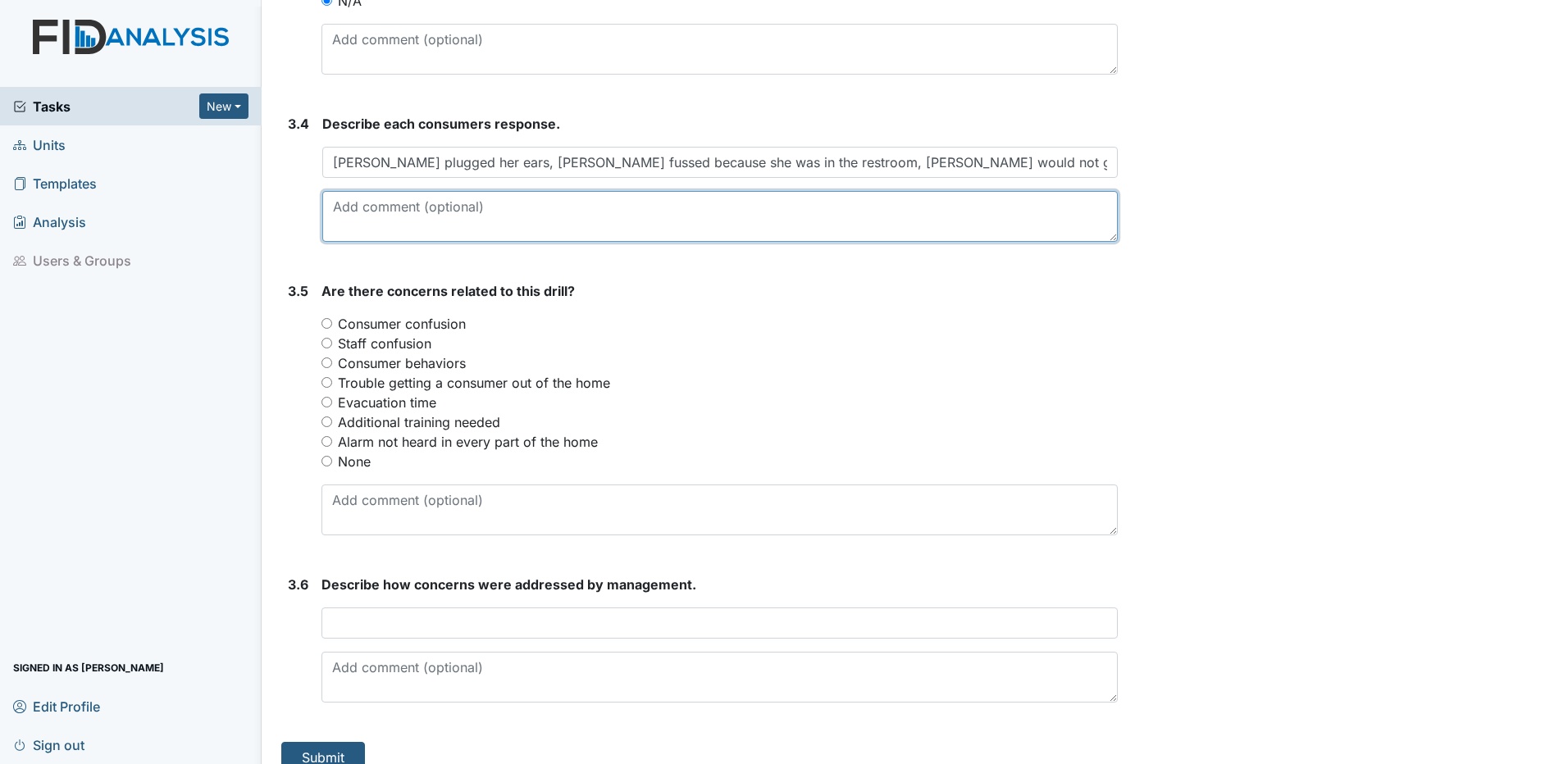
scroll to position [1949, 0]
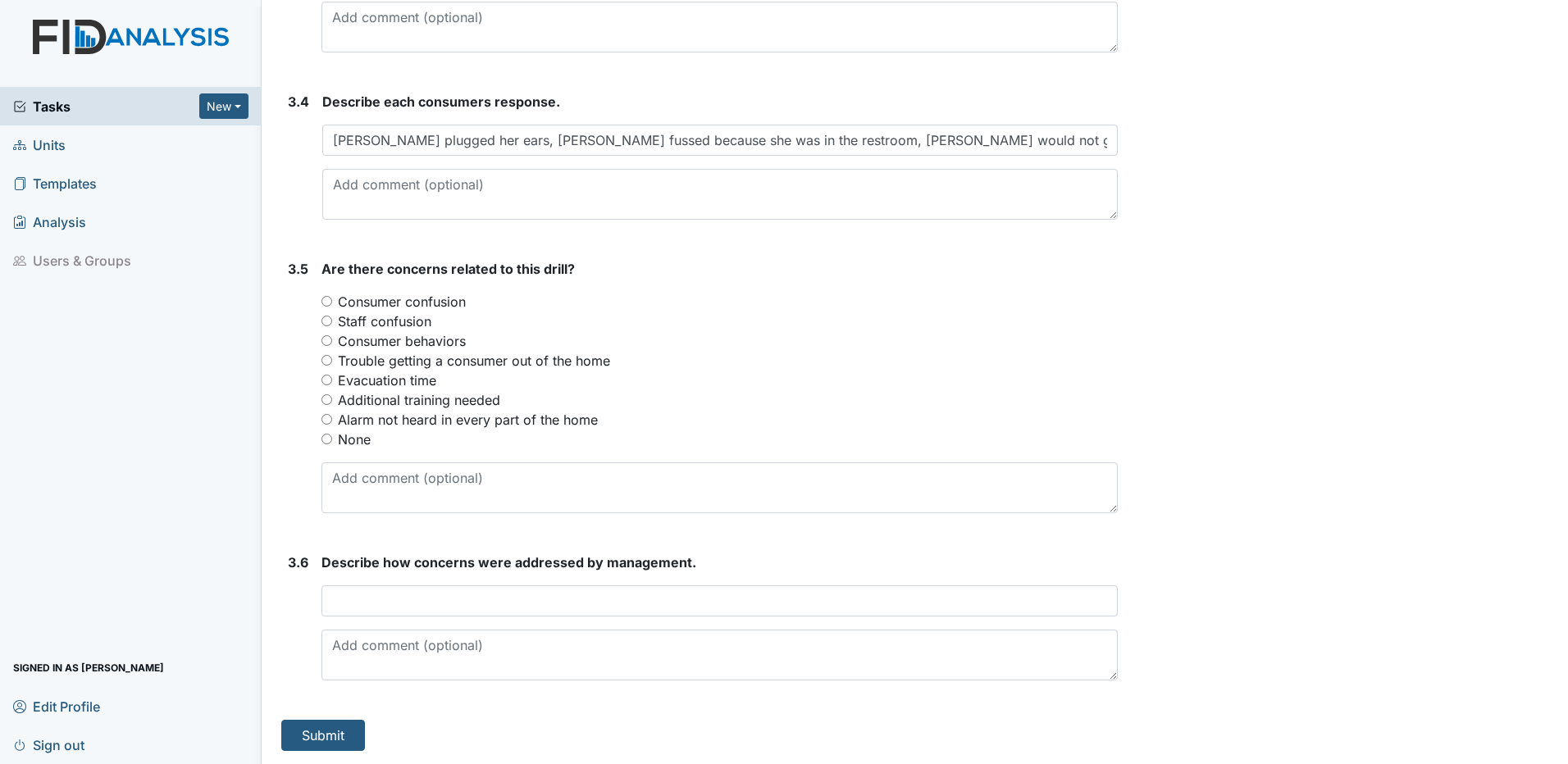
click at [326, 361] on input "Trouble getting a consumer out of the home" at bounding box center [326, 360] width 11 height 11
radio input "true"
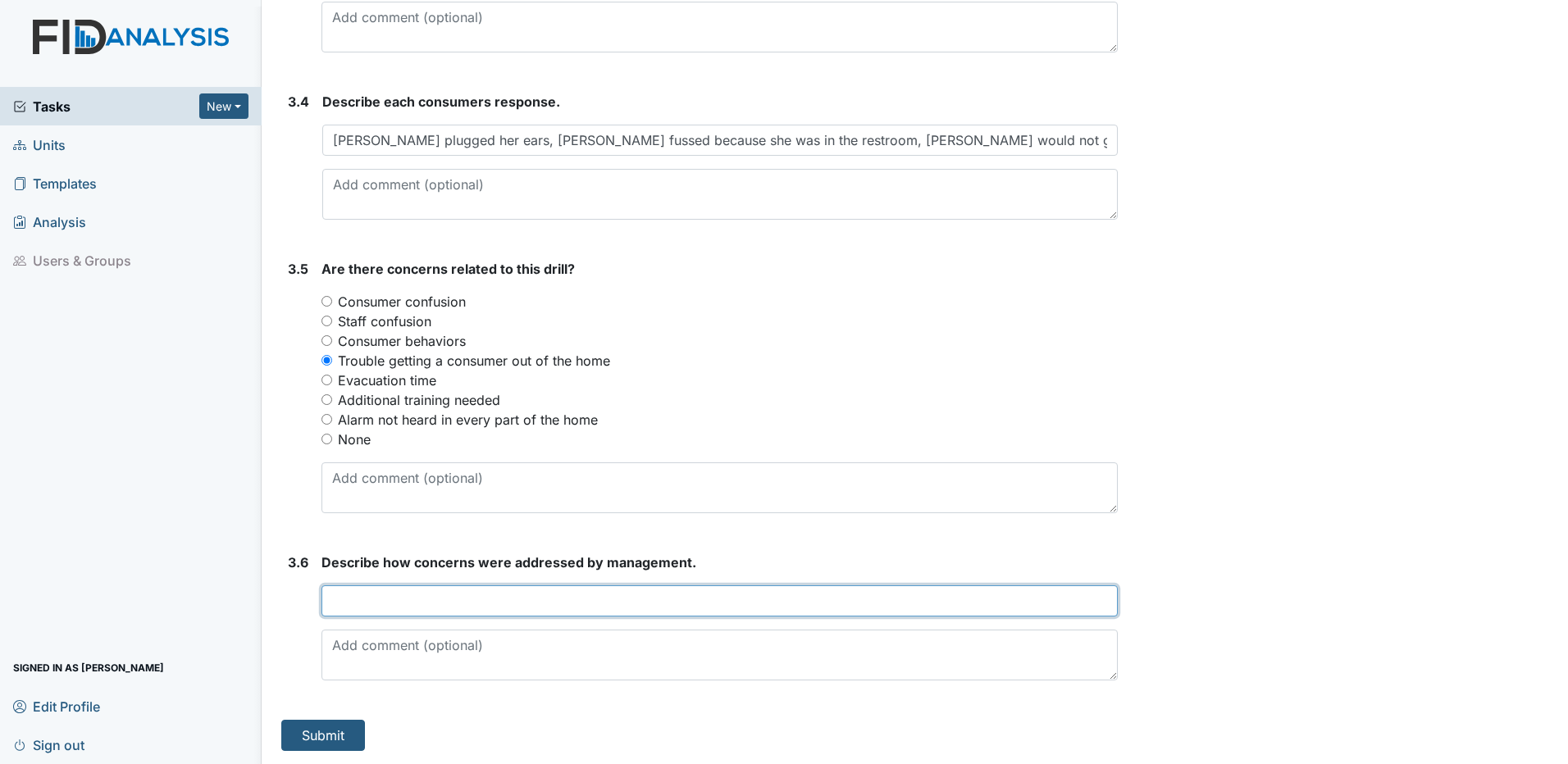
click at [336, 602] on input "text" at bounding box center [720, 601] width 797 height 31
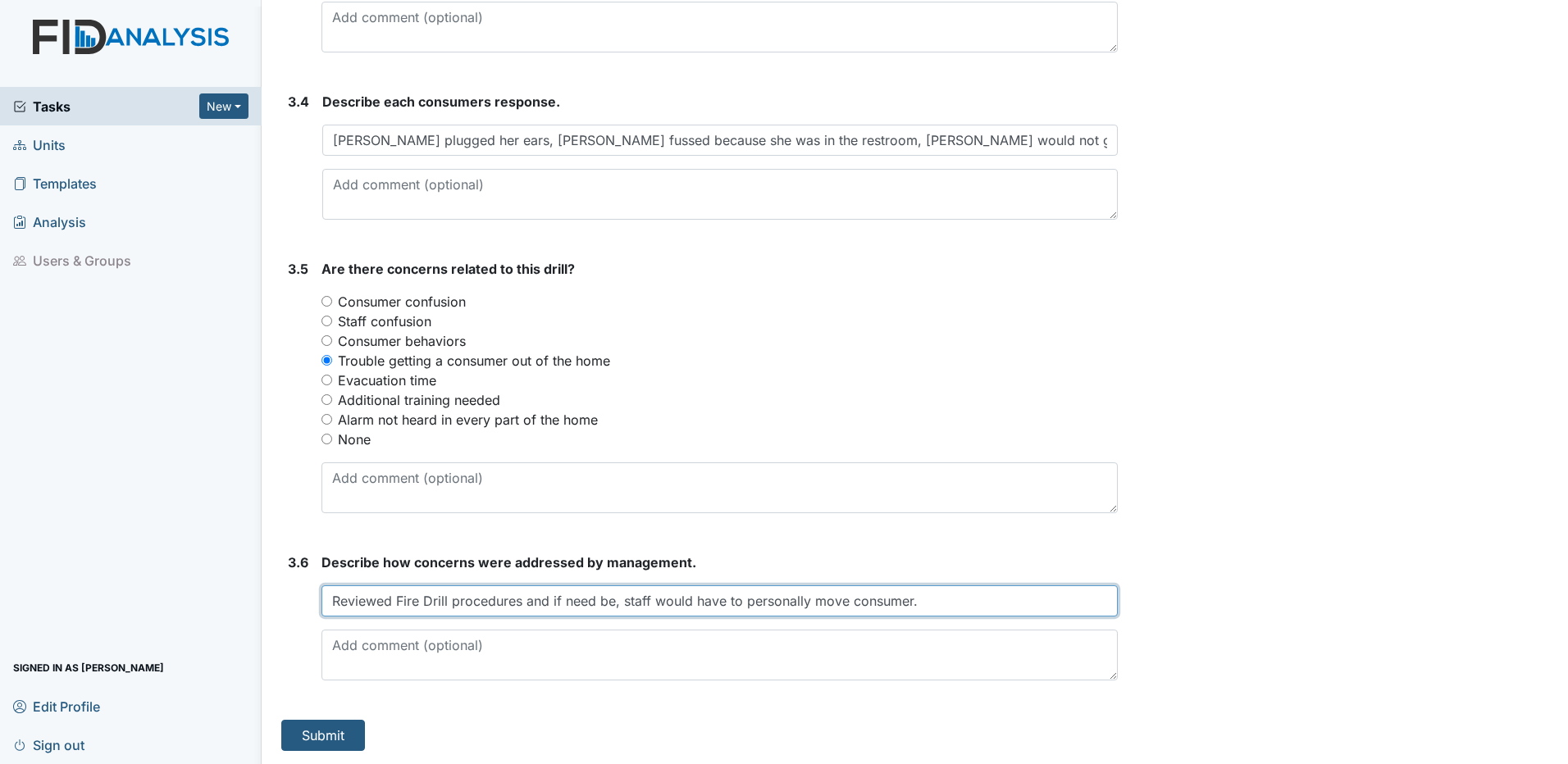
type input "Reviewed Fire Drill procedures and if need be, staff would have to personally m…"
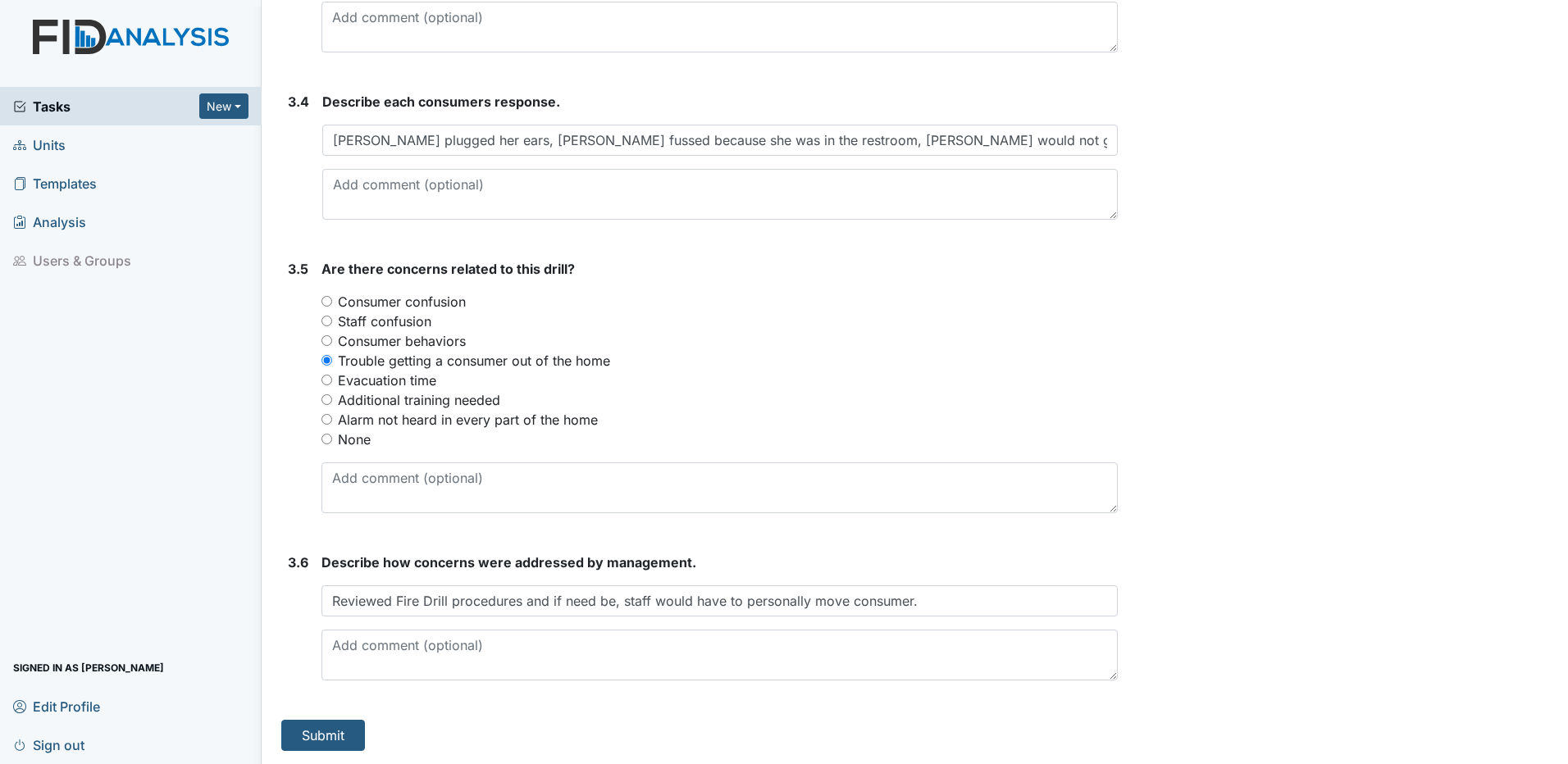
drag, startPoint x: 603, startPoint y: 605, endPoint x: 920, endPoint y: 407, distance: 373.8
click at [920, 407] on div "Additional training needed" at bounding box center [720, 400] width 797 height 19
drag, startPoint x: 604, startPoint y: 601, endPoint x: 623, endPoint y: 655, distance: 57.2
click at [623, 655] on textarea at bounding box center [720, 655] width 797 height 51
click at [325, 739] on button "Submit" at bounding box center [322, 735] width 84 height 31
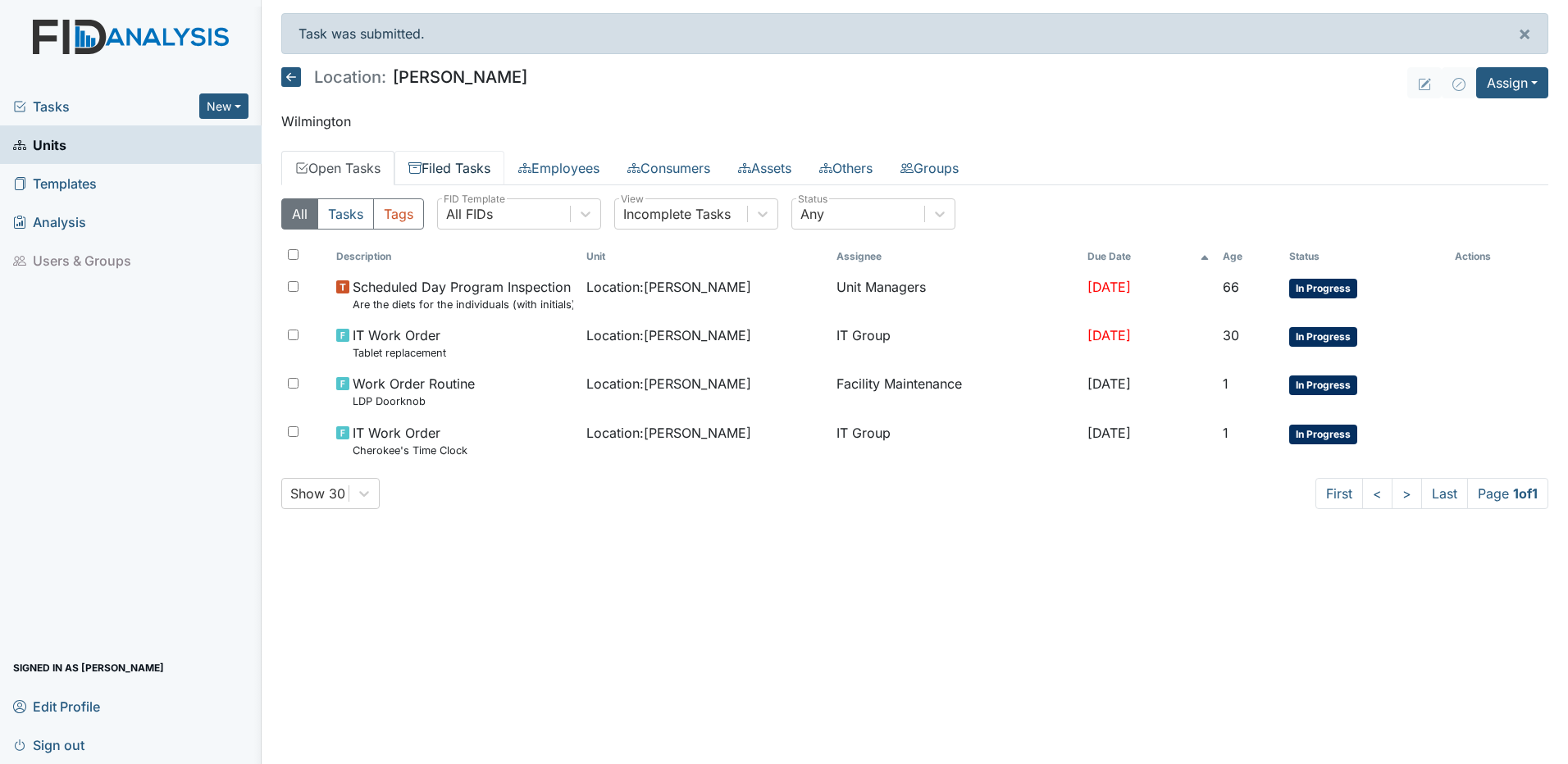
click at [453, 168] on link "Filed Tasks" at bounding box center [449, 168] width 110 height 35
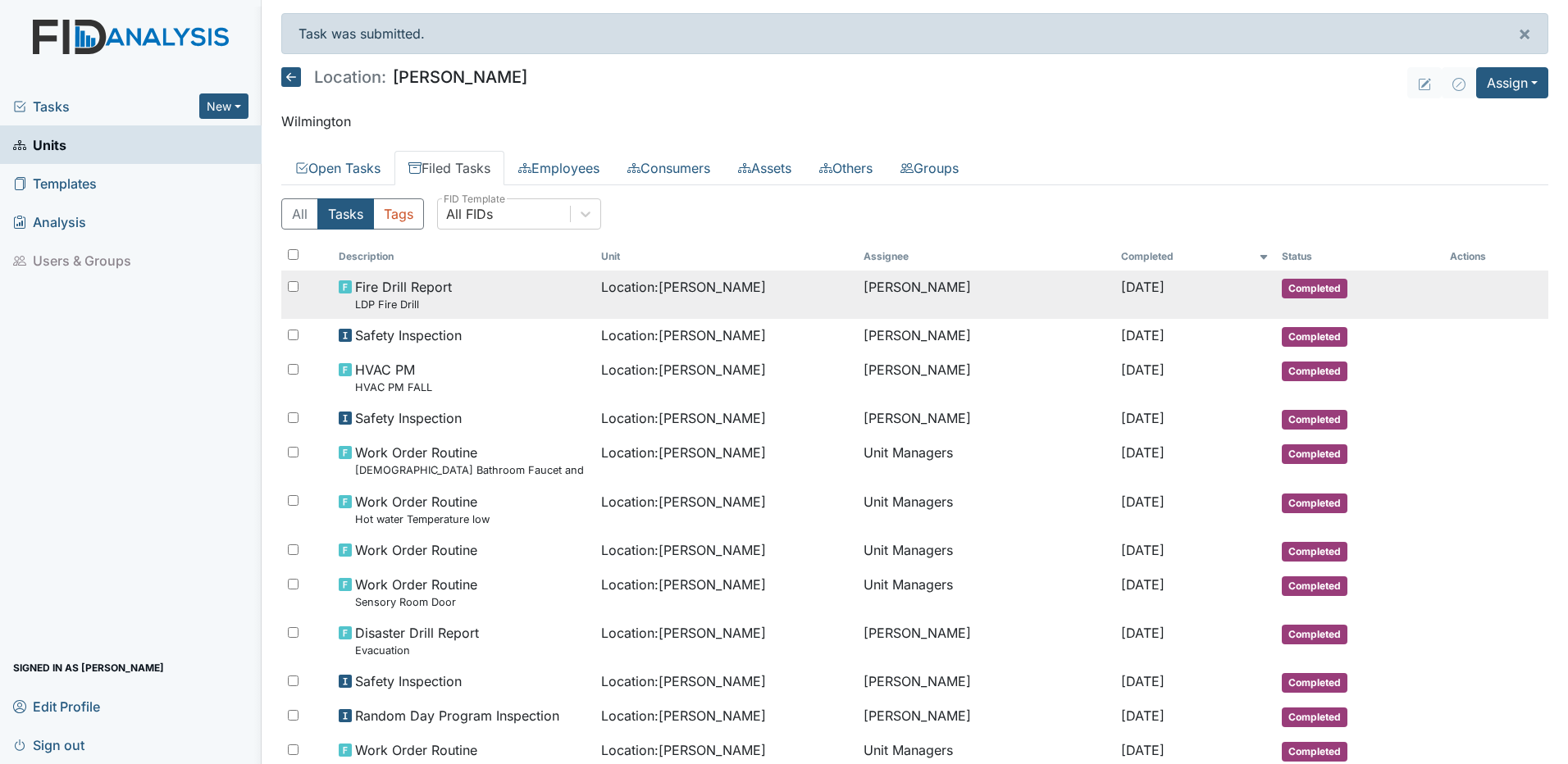
click at [427, 289] on span "Fire Drill Report LDP Fire Drill" at bounding box center [403, 294] width 97 height 36
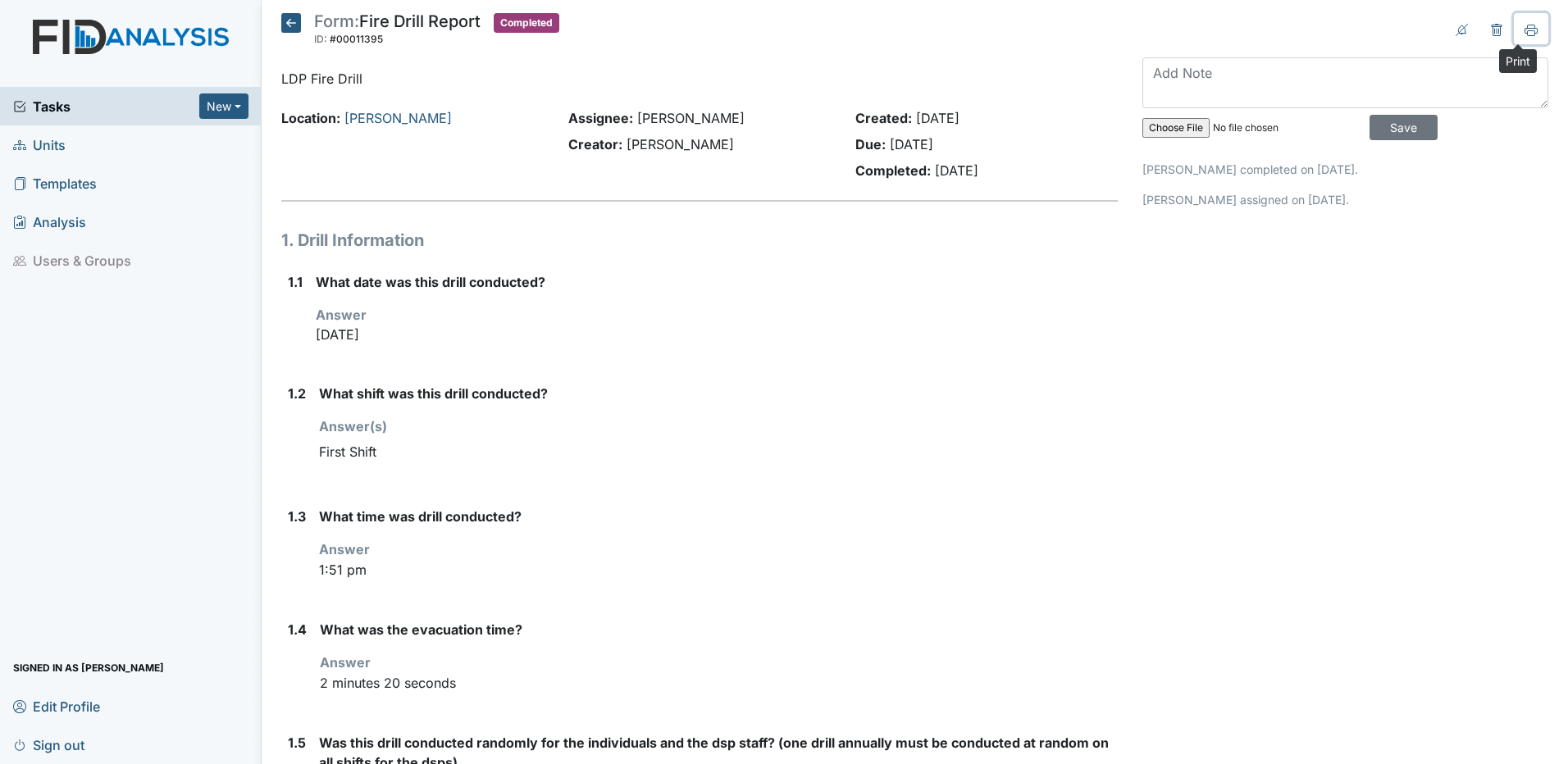
drag, startPoint x: 1520, startPoint y: 31, endPoint x: 114, endPoint y: 674, distance: 1546.1
click at [1525, 31] on icon at bounding box center [1531, 31] width 13 height 13
click at [291, 23] on icon at bounding box center [291, 23] width 19 height 19
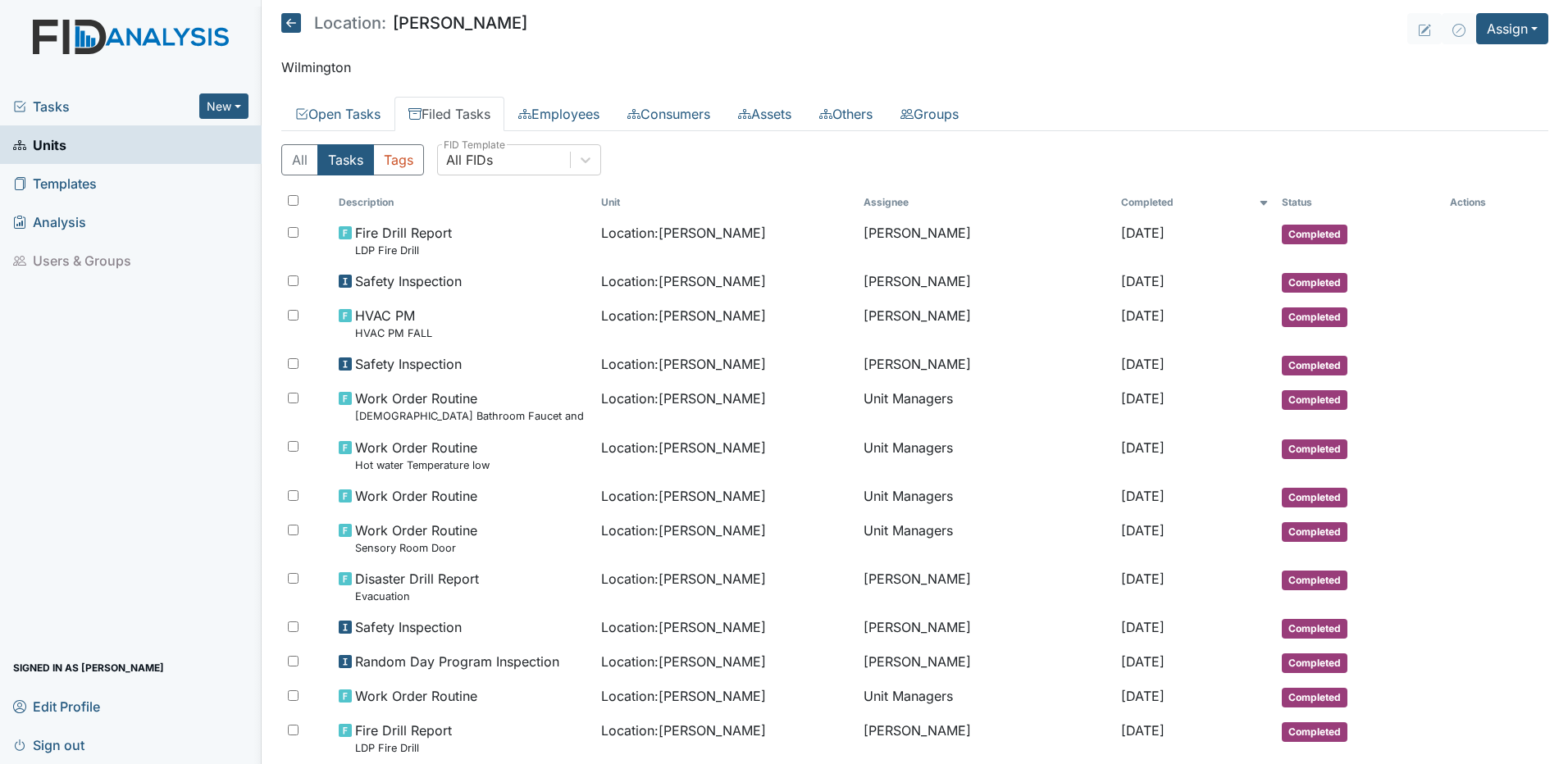
click at [58, 749] on span "Sign out" at bounding box center [49, 745] width 71 height 25
